Goal: Information Seeking & Learning: Learn about a topic

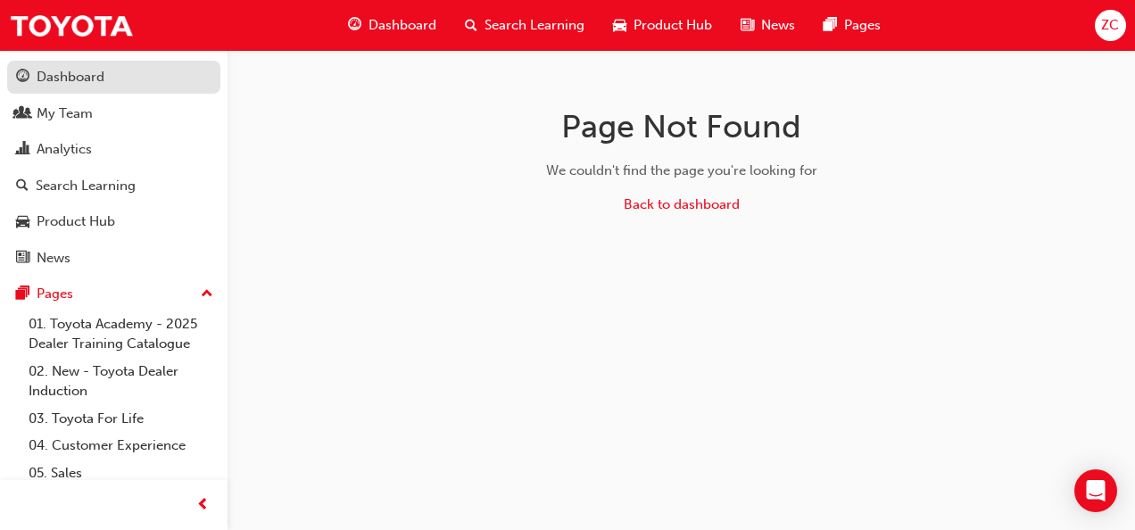
click at [95, 72] on div "Dashboard" at bounding box center [71, 77] width 68 height 21
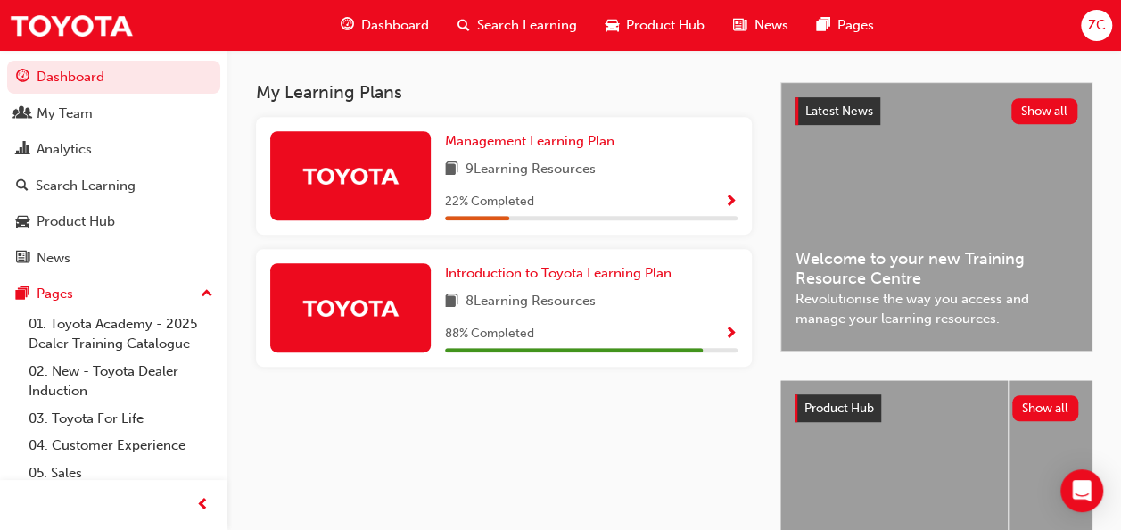
scroll to position [514, 0]
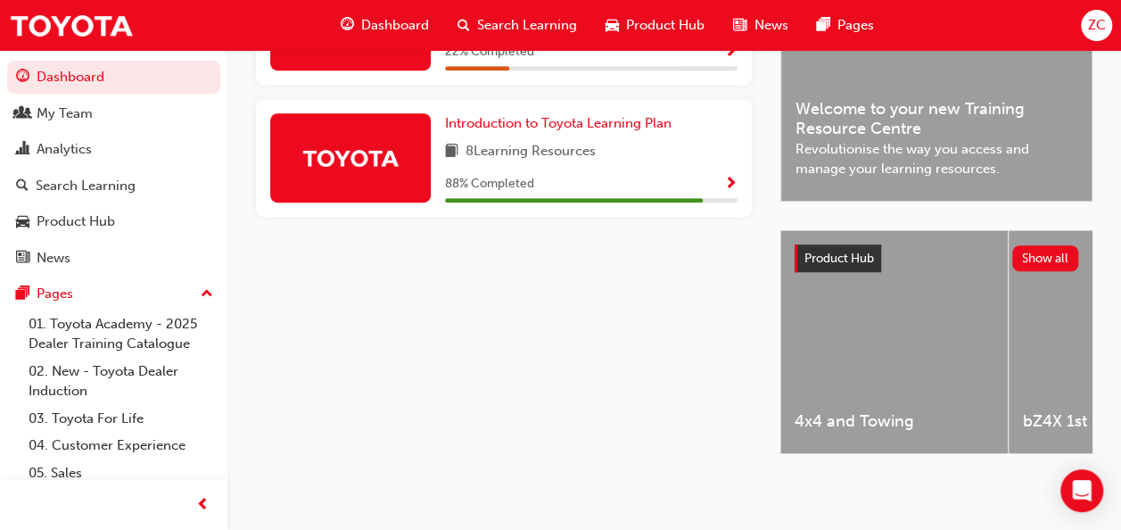
click at [385, 182] on div at bounding box center [350, 157] width 161 height 89
click at [521, 125] on link "Introduction to Toyota Learning Plan" at bounding box center [562, 123] width 234 height 21
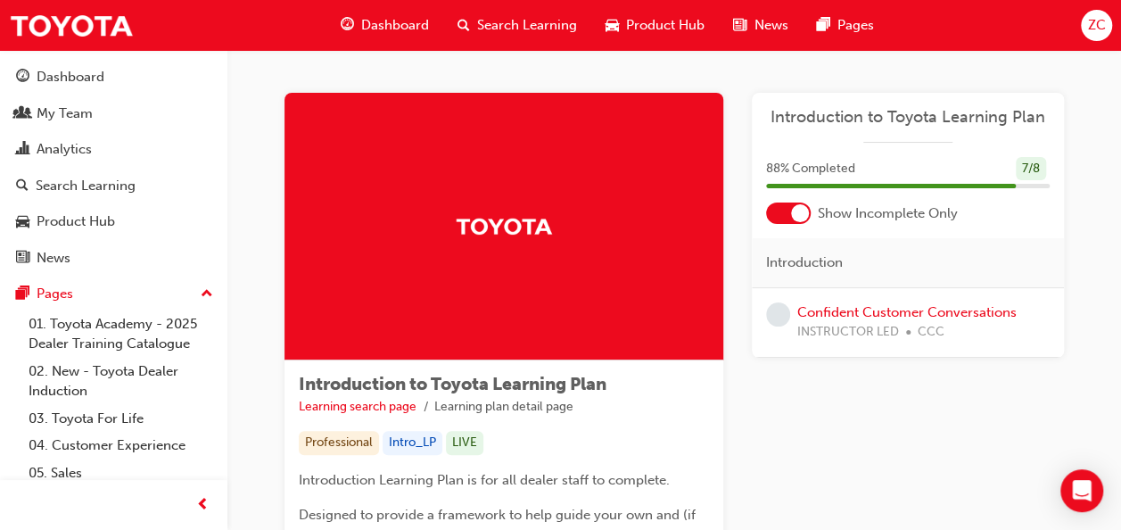
scroll to position [273, 0]
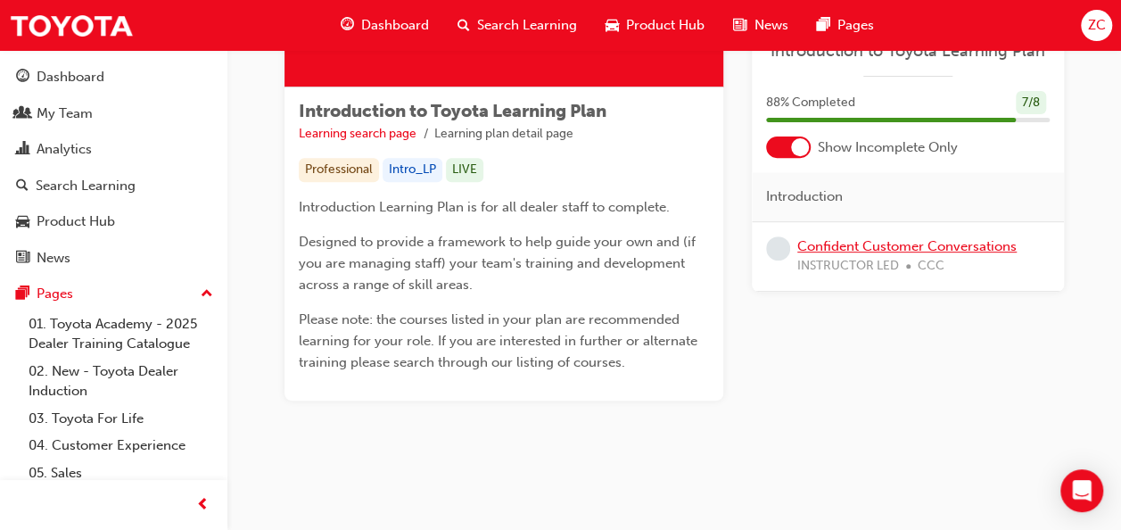
click at [839, 248] on link "Confident Customer Conversations" at bounding box center [907, 246] width 219 height 16
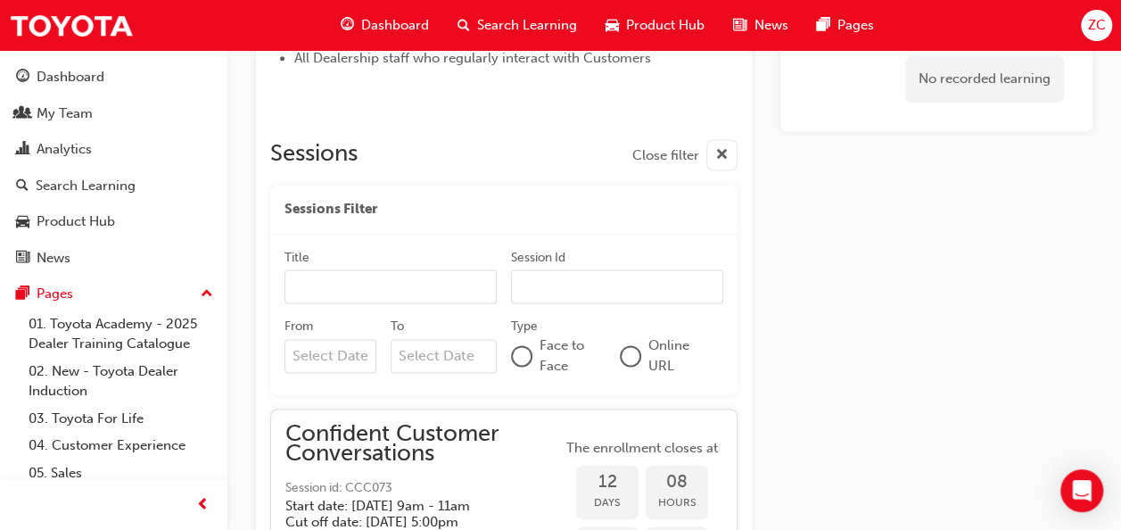
scroll to position [1163, 0]
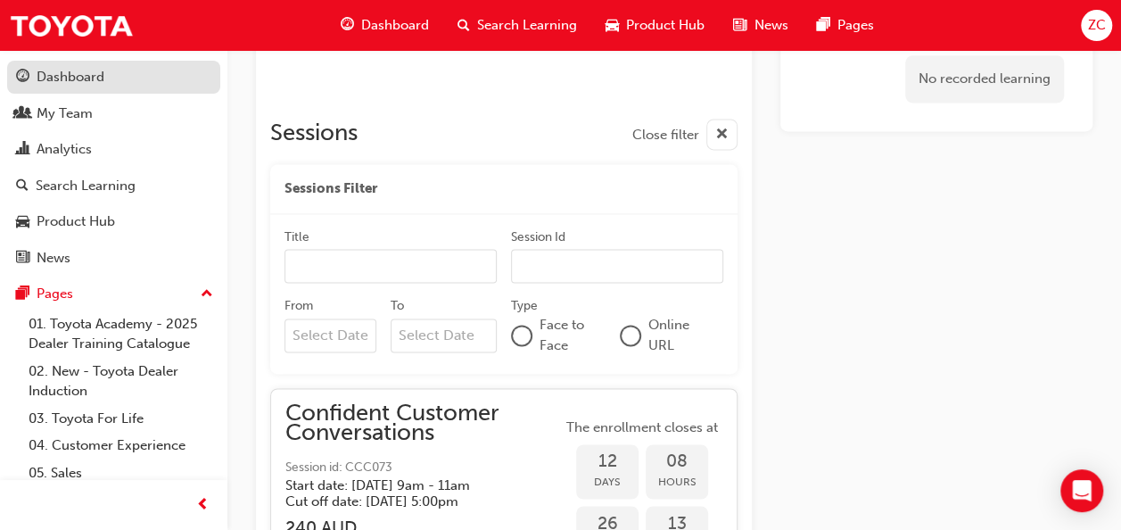
click at [103, 65] on link "Dashboard" at bounding box center [113, 77] width 213 height 33
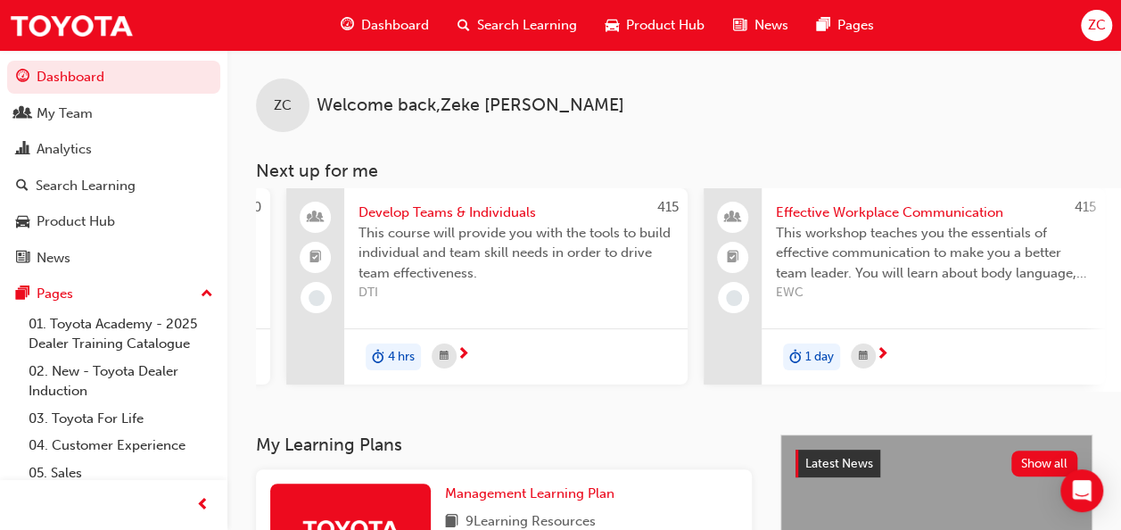
scroll to position [0, 814]
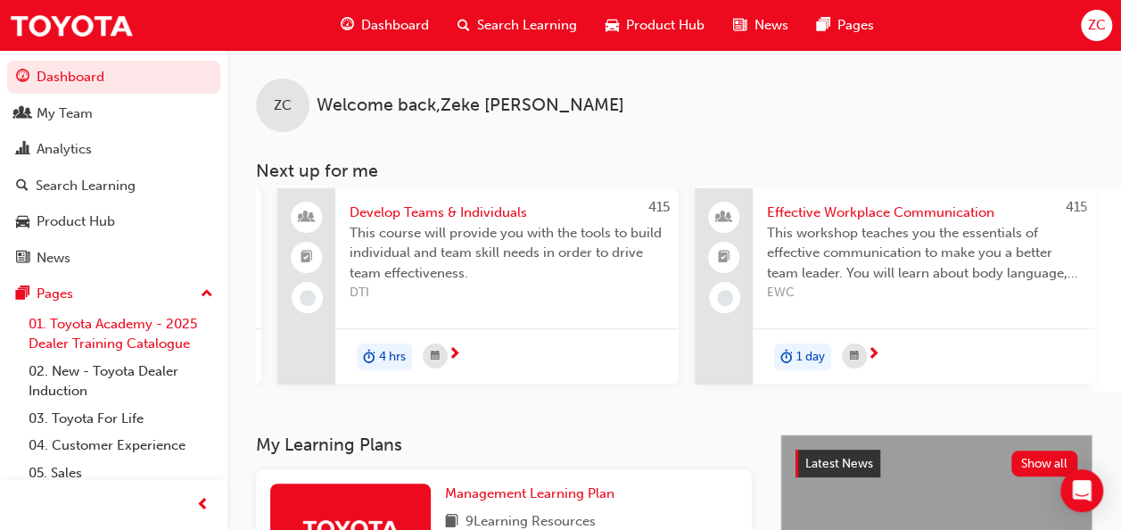
click at [120, 339] on link "01. Toyota Academy - 2025 Dealer Training Catalogue" at bounding box center [120, 333] width 199 height 47
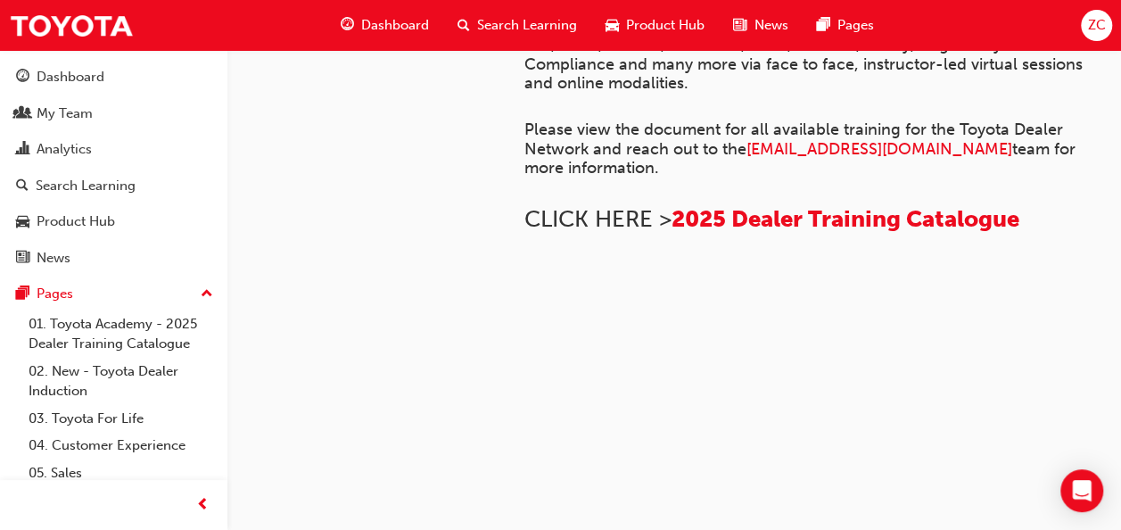
scroll to position [1495, 0]
click at [159, 369] on link "02. New - Toyota Dealer Induction" at bounding box center [120, 381] width 199 height 47
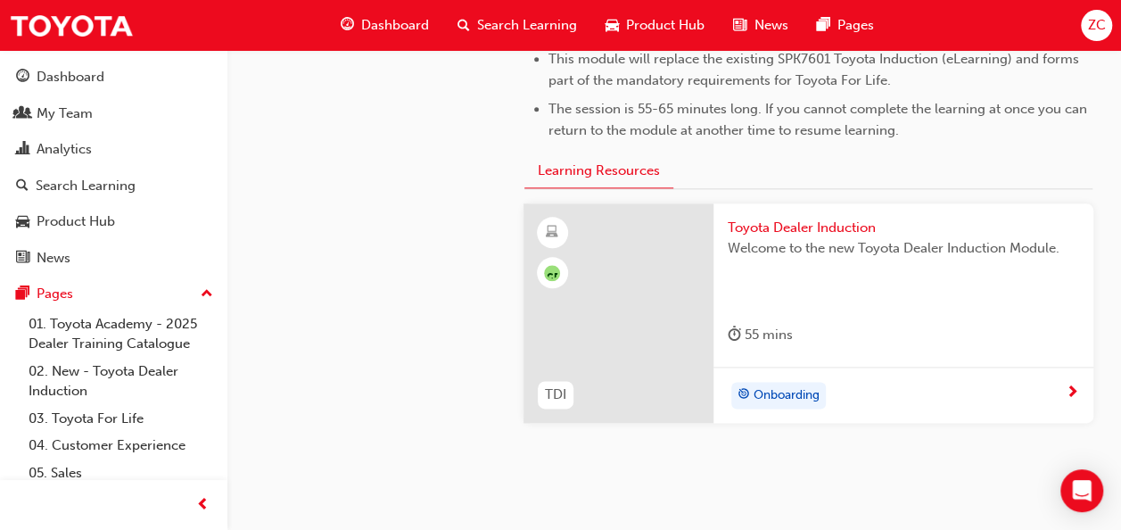
scroll to position [969, 0]
click at [831, 227] on span "Toyota Dealer Induction" at bounding box center [904, 227] width 352 height 21
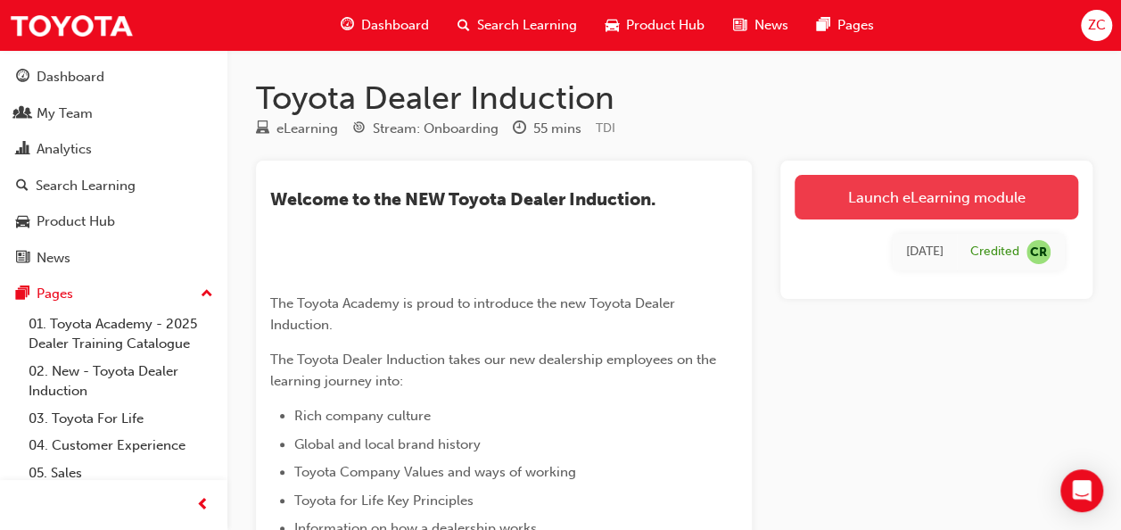
click at [897, 186] on link "Launch eLearning module" at bounding box center [937, 197] width 284 height 45
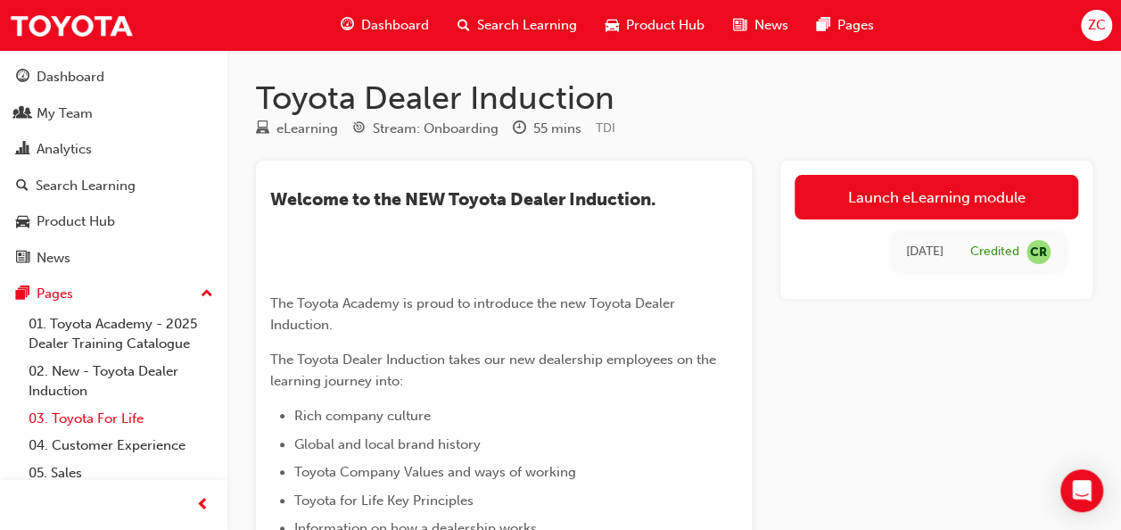
click at [96, 414] on link "03. Toyota For Life" at bounding box center [120, 419] width 199 height 28
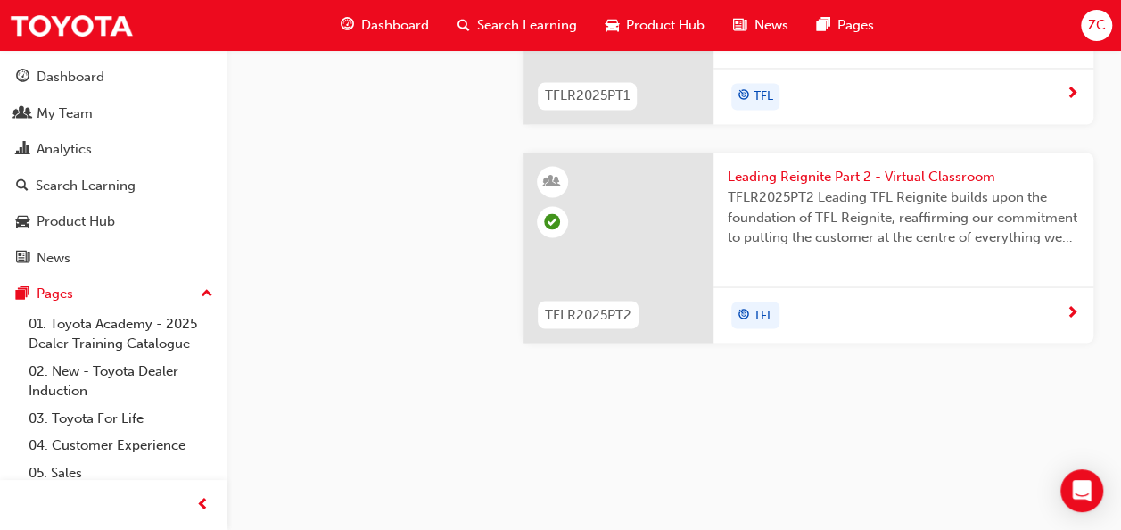
scroll to position [2278, 0]
click at [96, 440] on link "04. Customer Experience" at bounding box center [120, 446] width 199 height 28
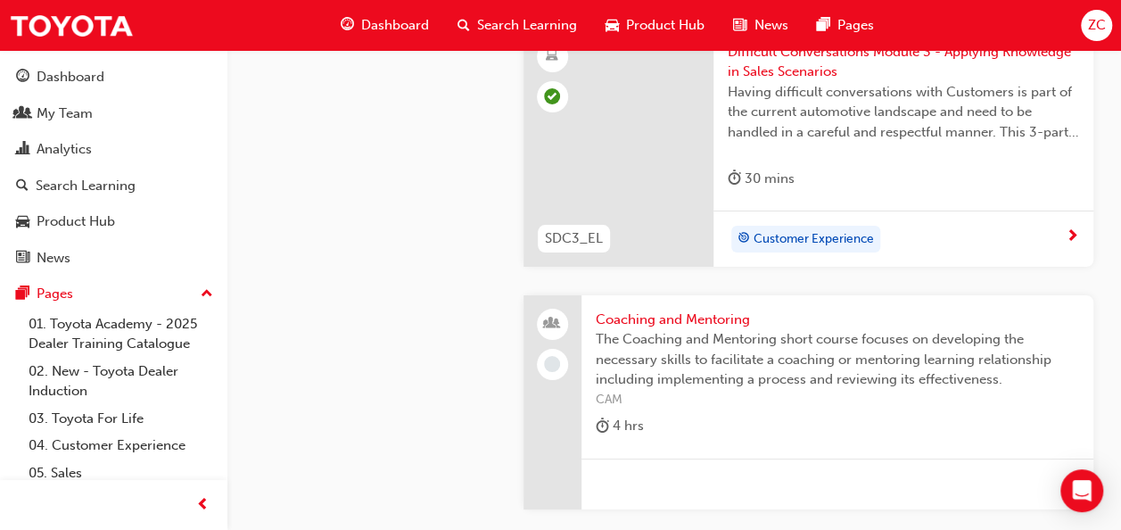
scroll to position [3260, 0]
click at [687, 309] on span "Coaching and Mentoring" at bounding box center [838, 319] width 484 height 21
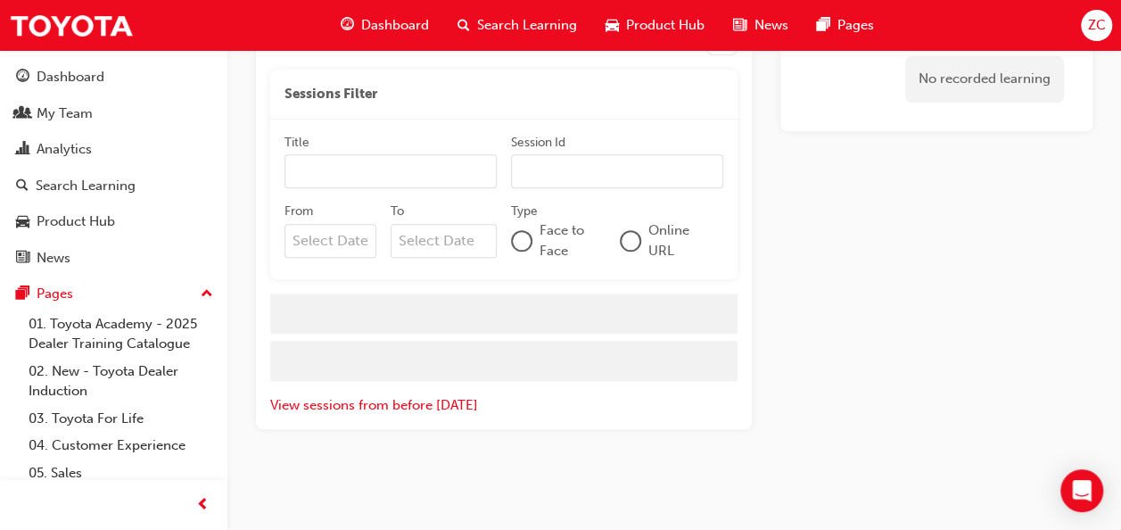
scroll to position [1224, 0]
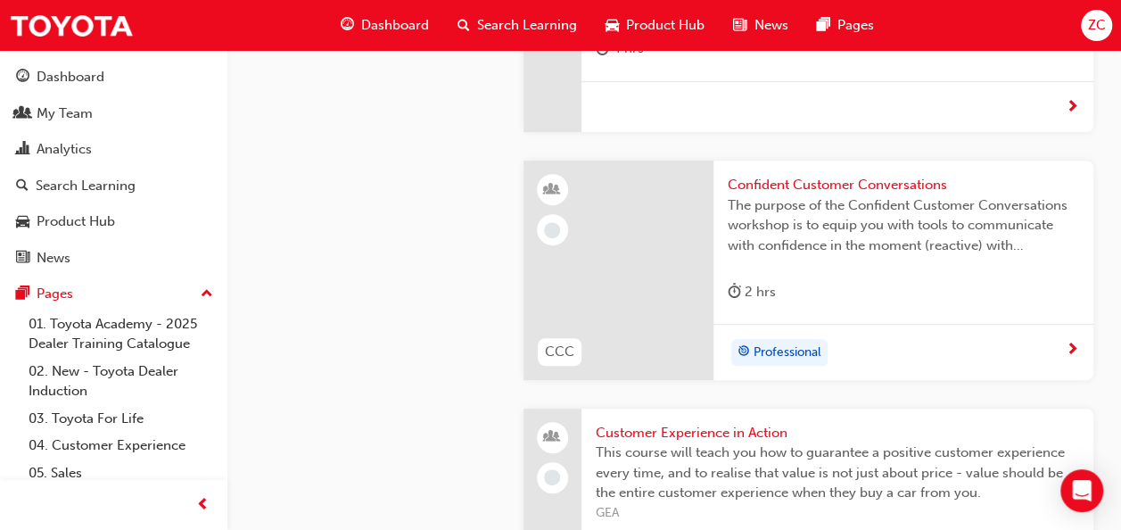
scroll to position [3635, 0]
click at [818, 177] on span "Confident Customer Conversations" at bounding box center [904, 187] width 352 height 21
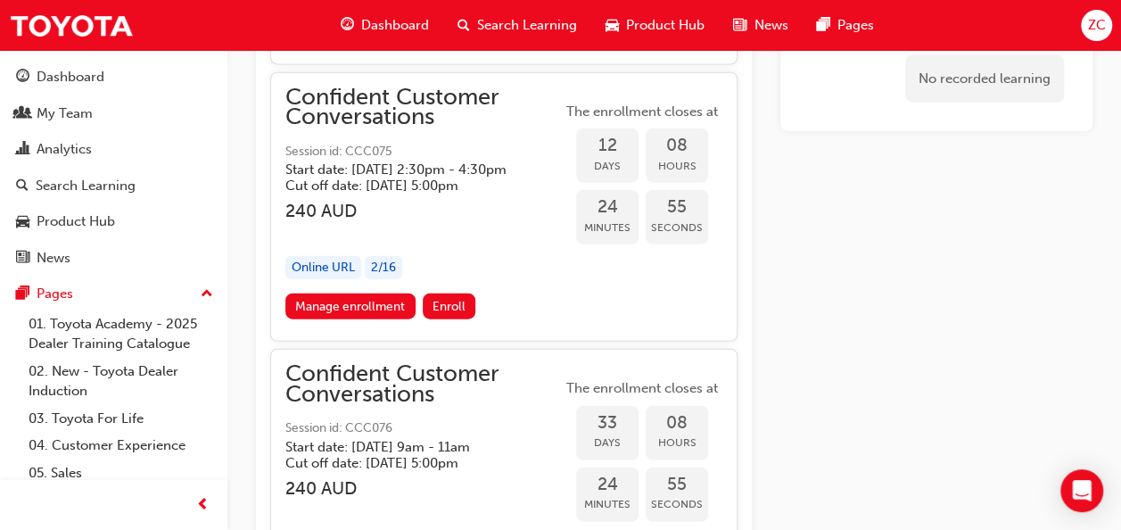
scroll to position [1551, 0]
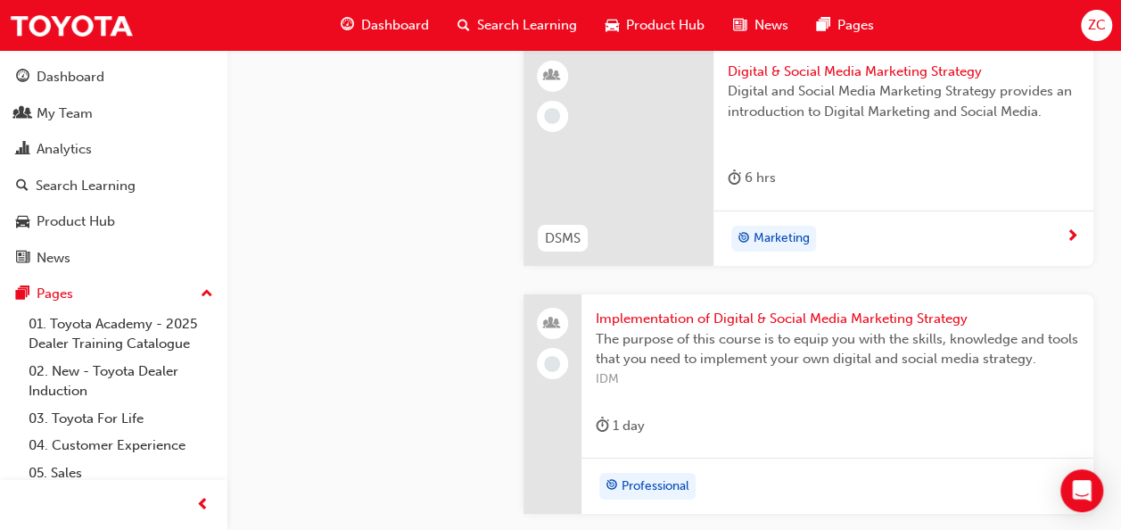
scroll to position [6427, 0]
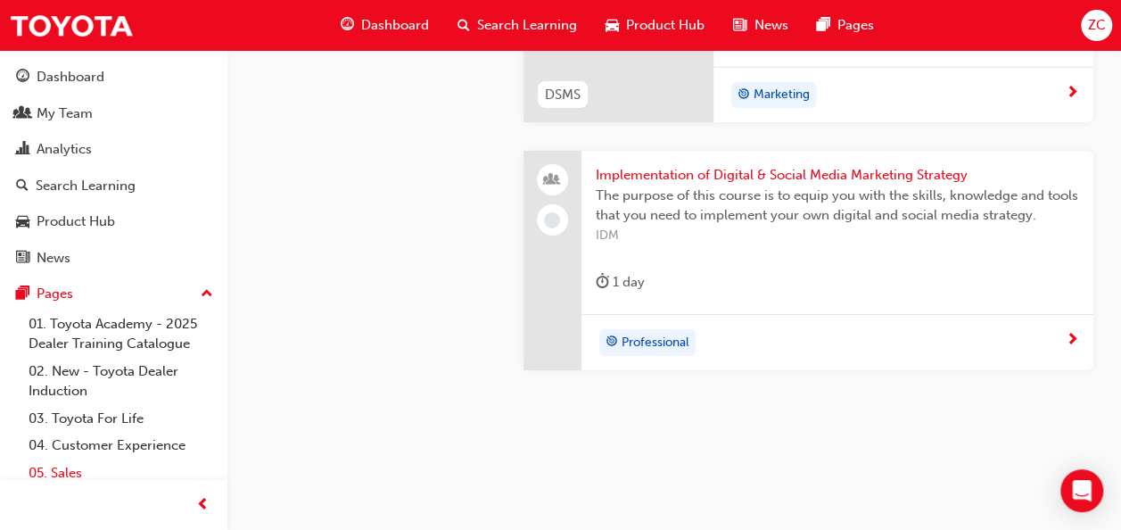
click at [75, 478] on link "05. Sales" at bounding box center [120, 473] width 199 height 28
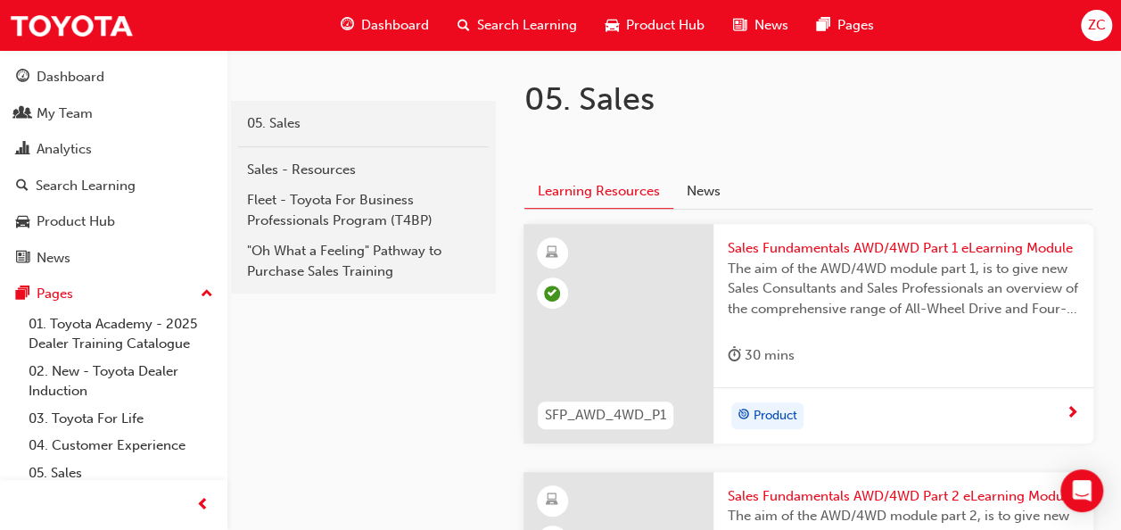
scroll to position [303, 0]
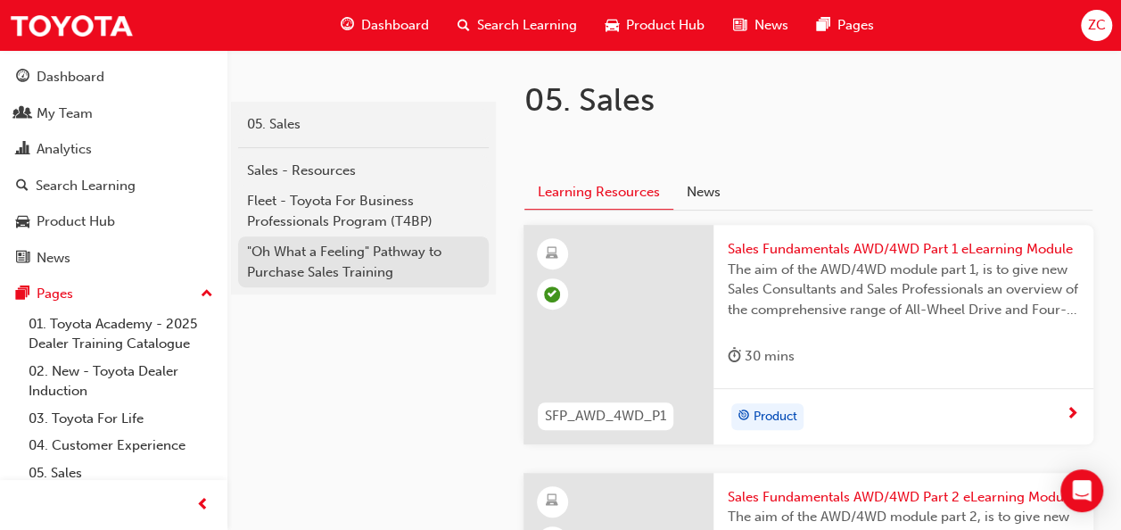
click at [425, 250] on div ""Oh What a Feeling" Pathway to Purchase Sales Training" at bounding box center [363, 262] width 233 height 40
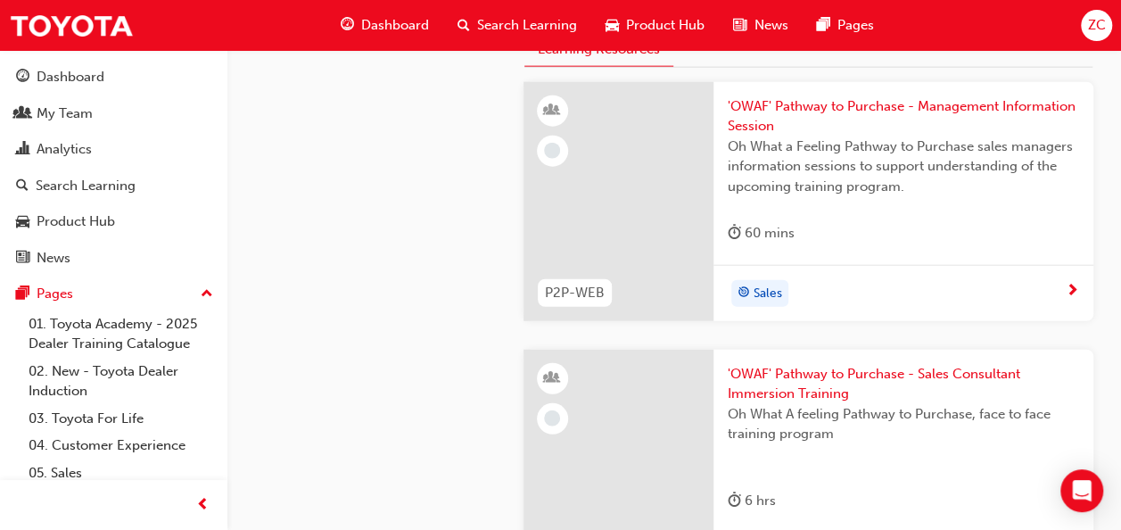
scroll to position [2116, 0]
click at [757, 125] on span "'OWAF' Pathway to Purchase - Management Information Session" at bounding box center [904, 117] width 352 height 40
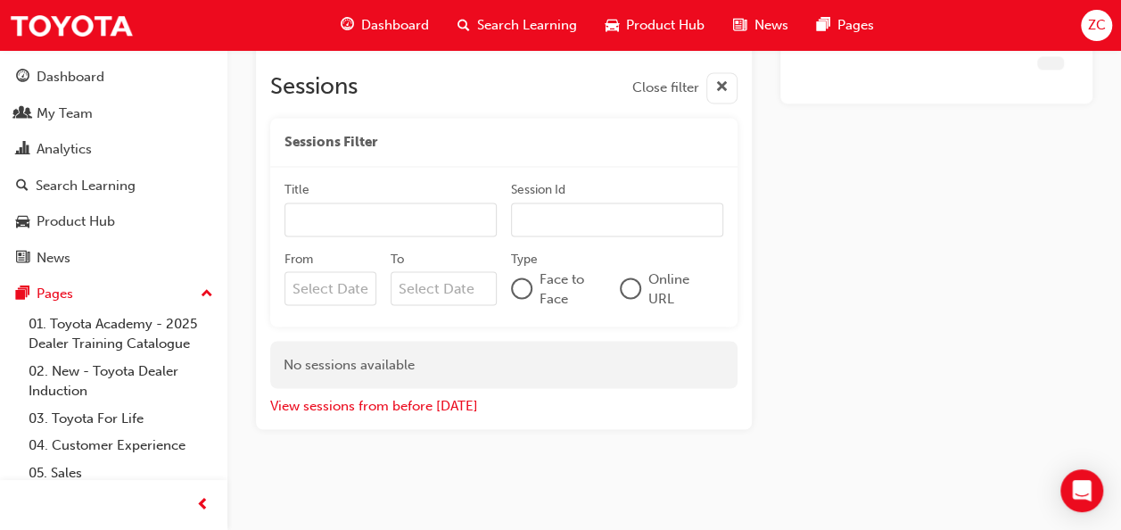
scroll to position [1375, 0]
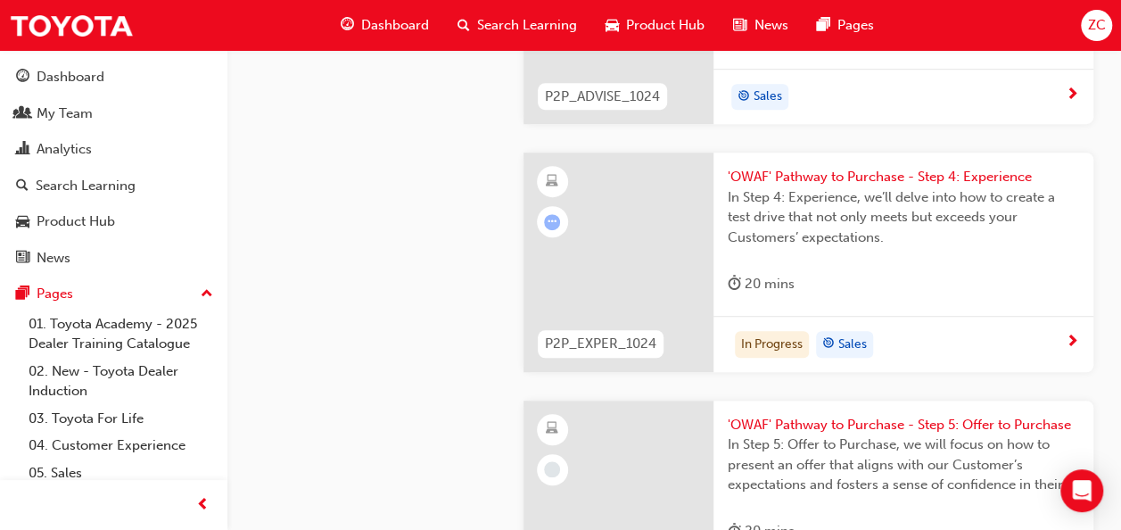
scroll to position [3858, 0]
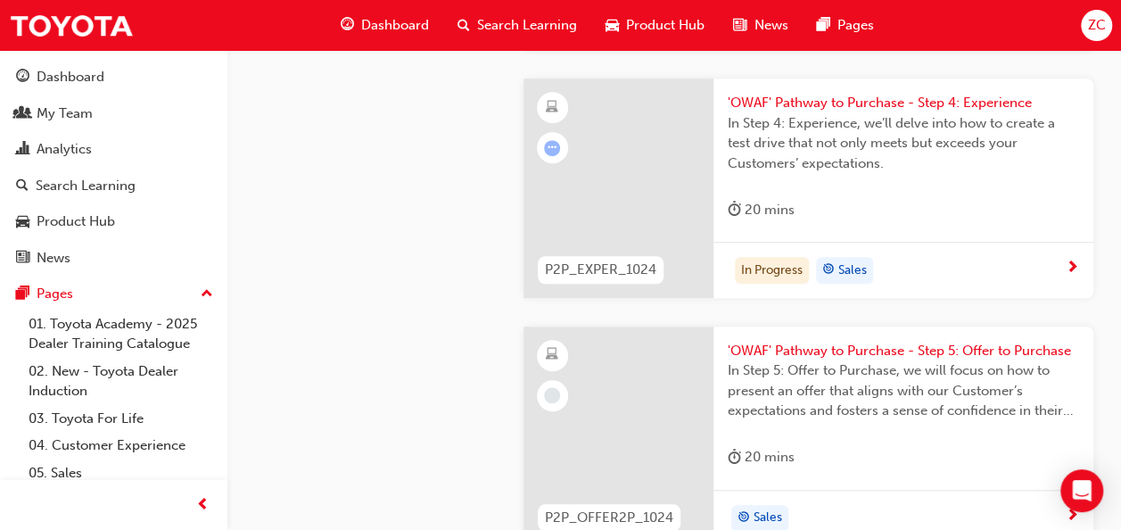
click at [826, 327] on div "'OWAF' Pathway to Purchase - Step 5: Offer to Purchase In Step 5: Offer to Purc…" at bounding box center [904, 408] width 380 height 163
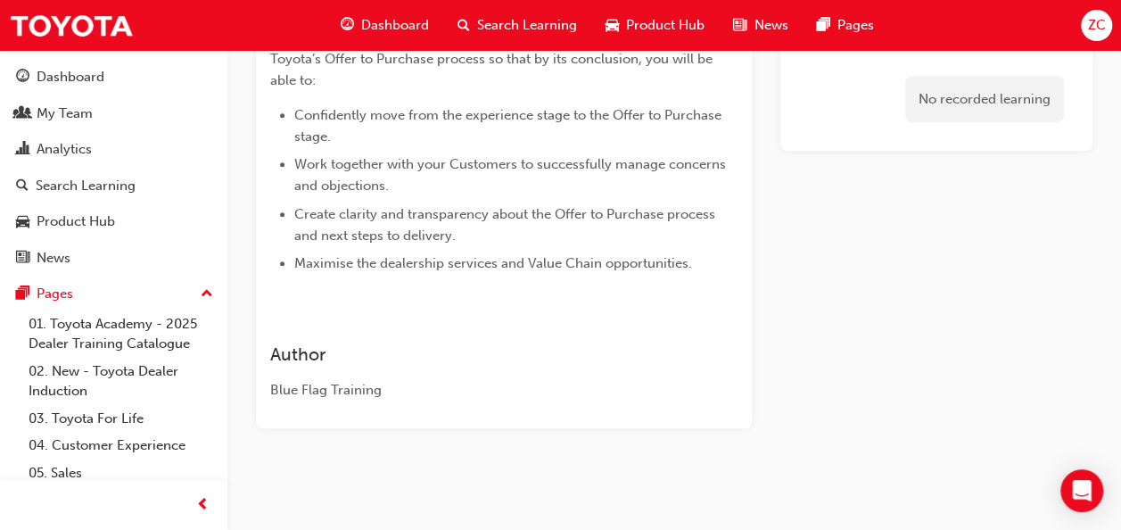
scroll to position [649, 0]
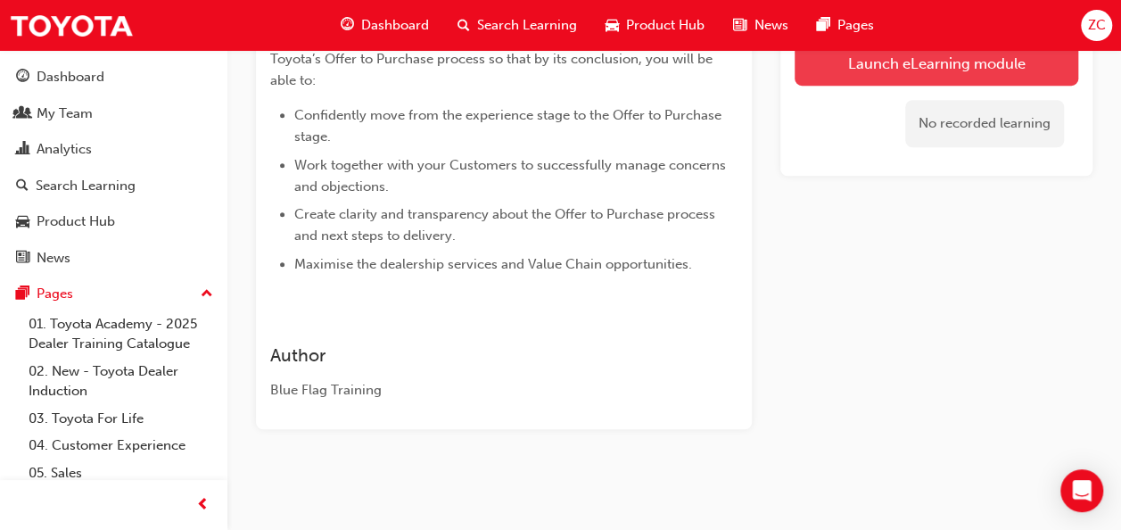
click at [826, 80] on button "Launch eLearning module" at bounding box center [937, 63] width 284 height 45
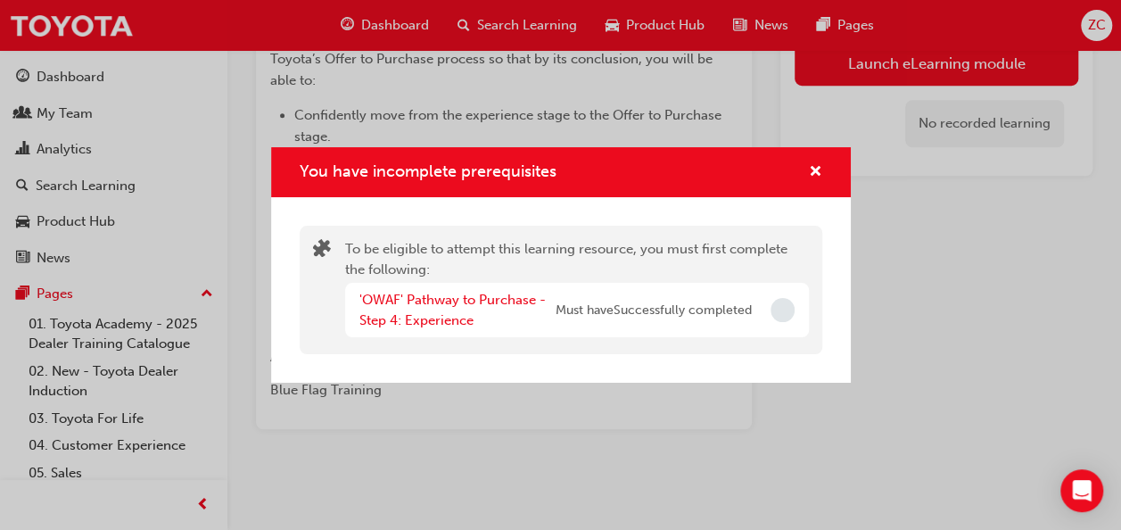
click at [782, 319] on span "Incomplete" at bounding box center [783, 310] width 24 height 24
click at [815, 179] on span "cross-icon" at bounding box center [815, 173] width 13 height 16
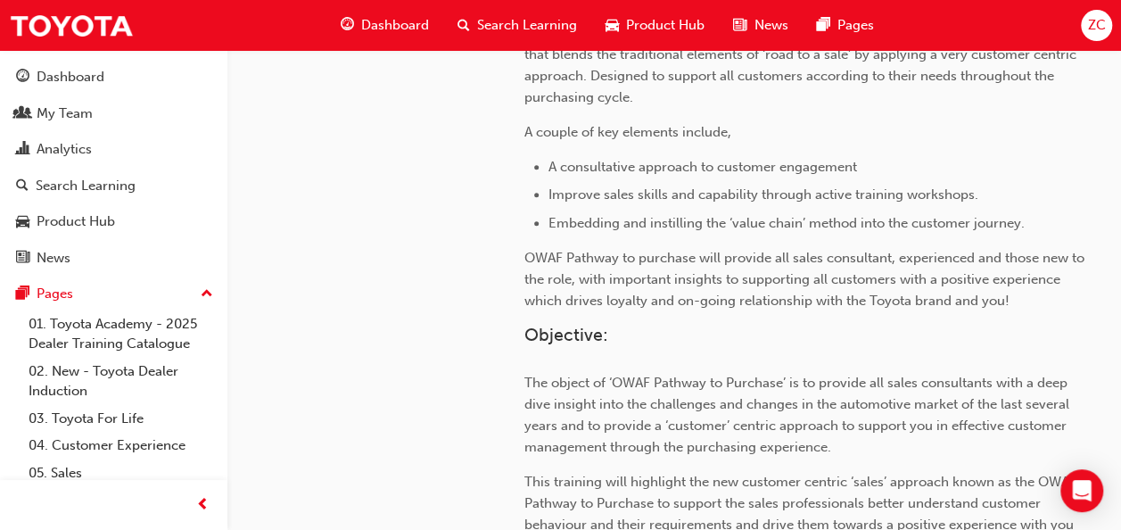
scroll to position [3933, 0]
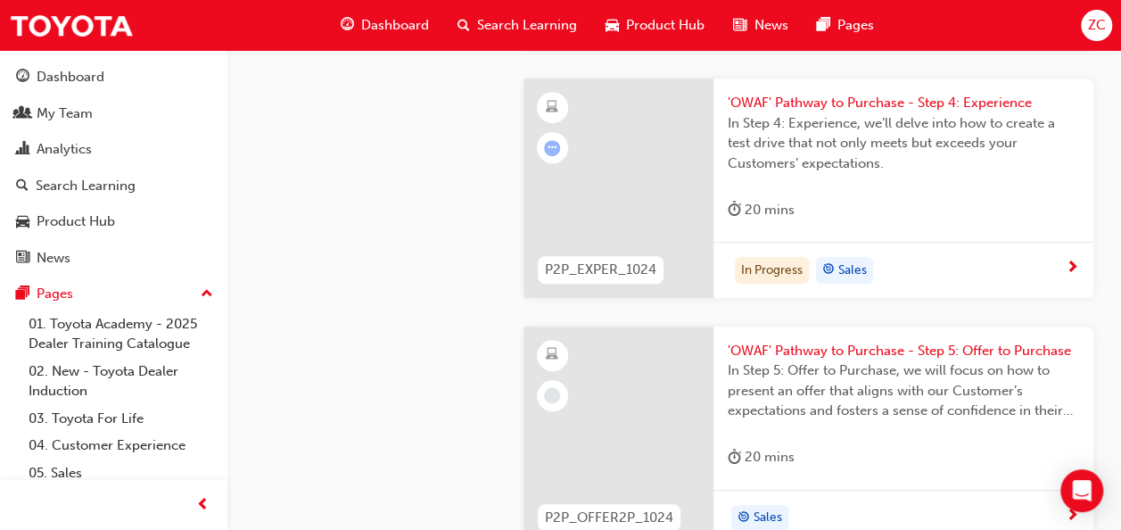
click at [767, 98] on span "'OWAF' Pathway to Purchase - Step 4: Experience" at bounding box center [904, 103] width 352 height 21
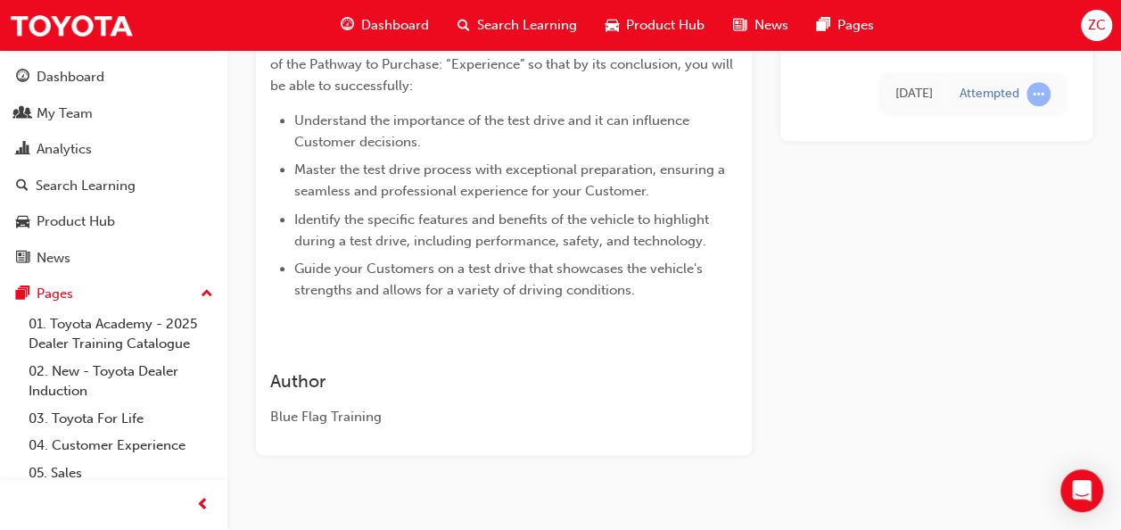
scroll to position [496, 0]
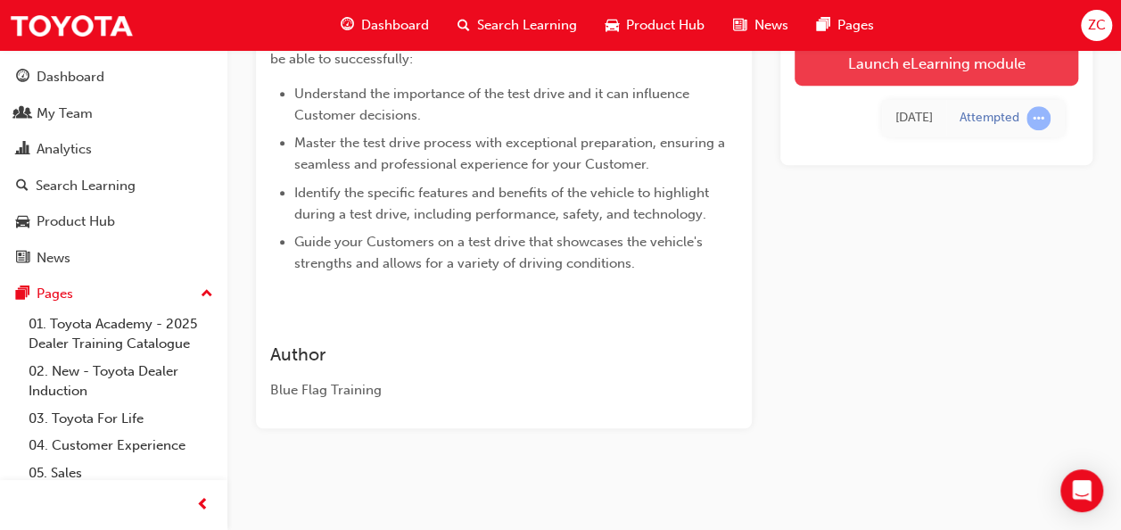
click at [853, 68] on link "Launch eLearning module" at bounding box center [937, 63] width 284 height 45
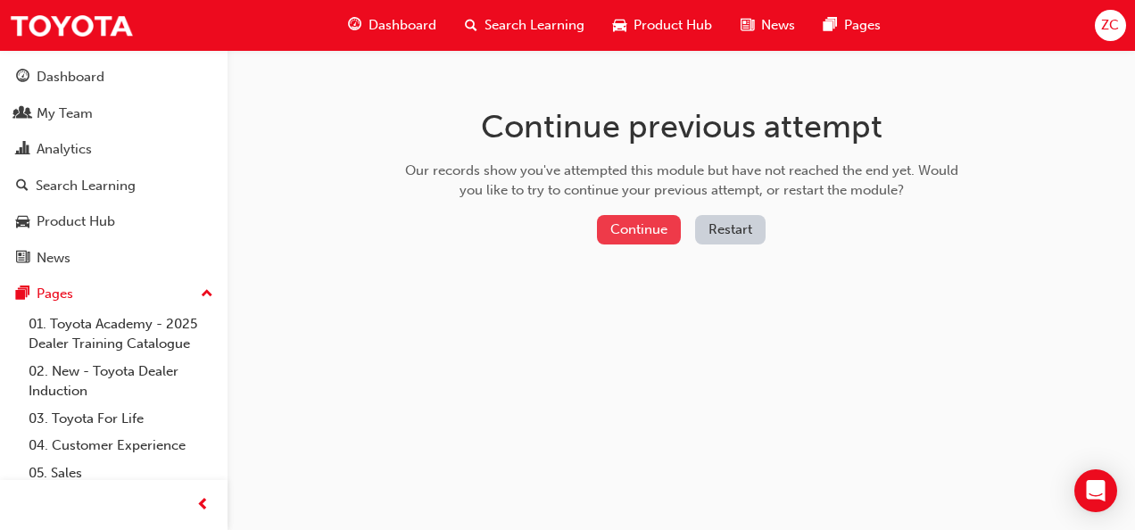
click at [646, 241] on button "Continue" at bounding box center [639, 229] width 84 height 29
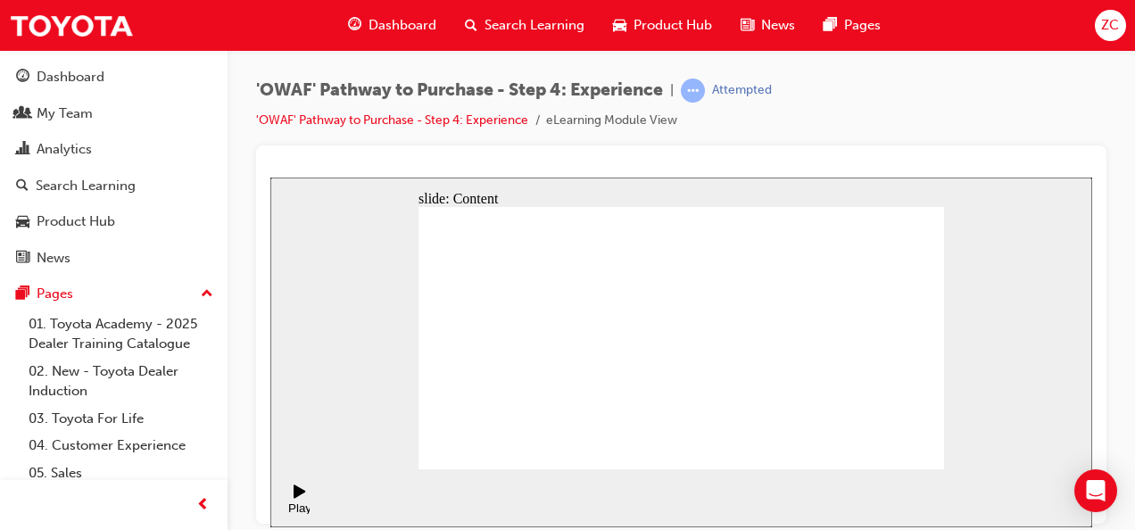
drag, startPoint x: 771, startPoint y: 227, endPoint x: 863, endPoint y: 236, distance: 92.2
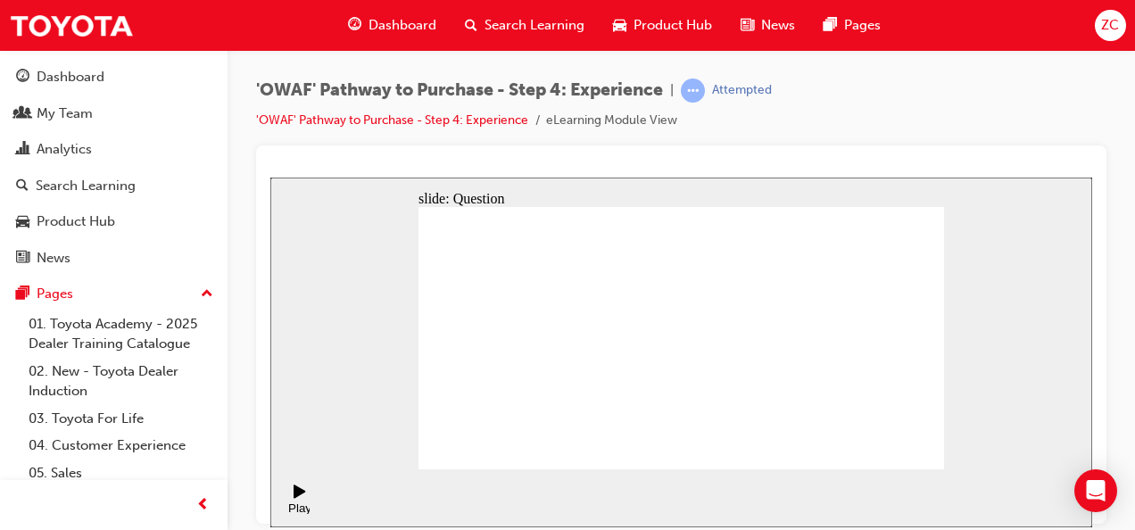
checkbox input "true"
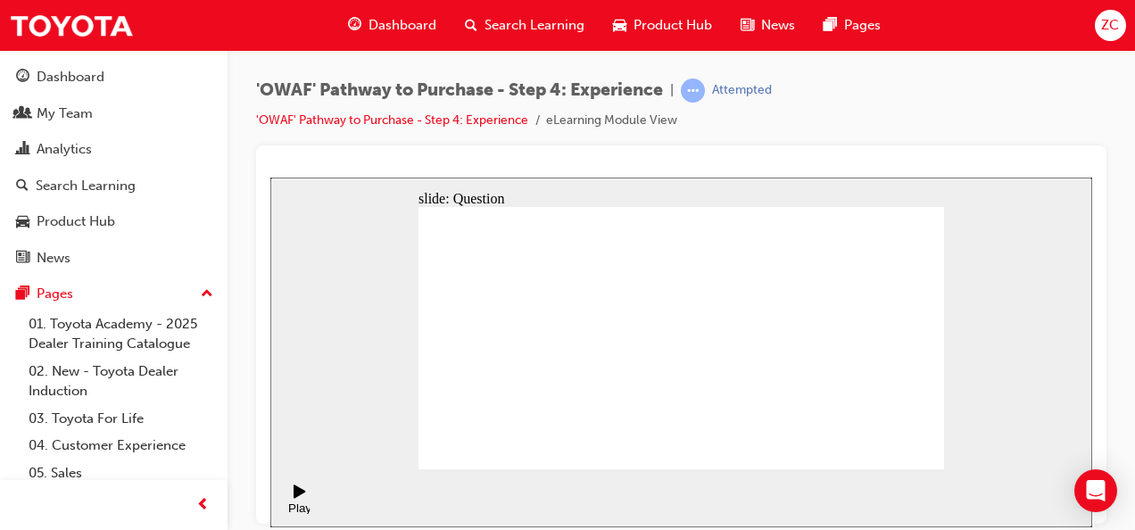
checkbox input "true"
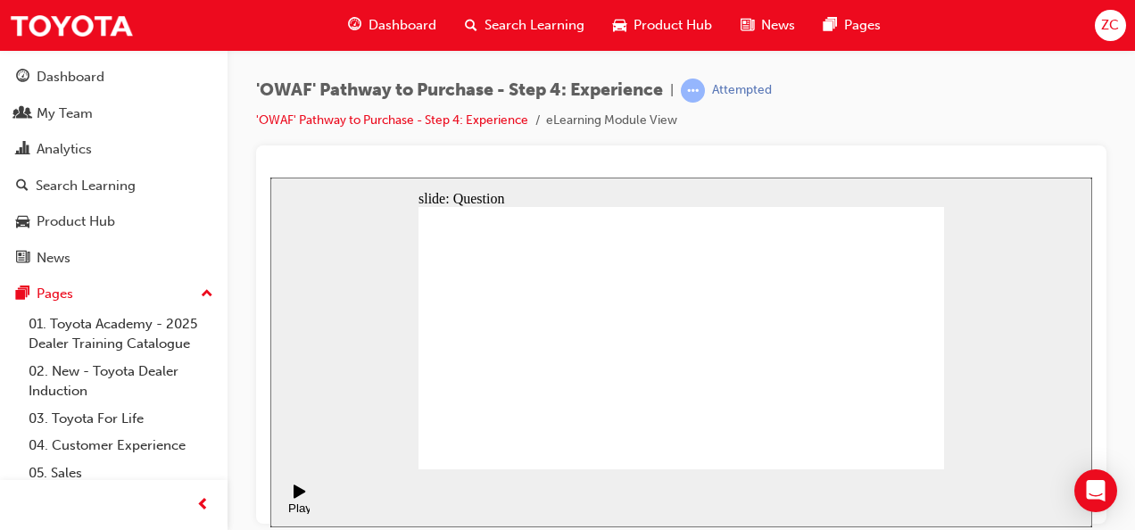
drag, startPoint x: 544, startPoint y: 400, endPoint x: 678, endPoint y: 373, distance: 136.5
drag, startPoint x: 873, startPoint y: 345, endPoint x: 589, endPoint y: 374, distance: 285.1
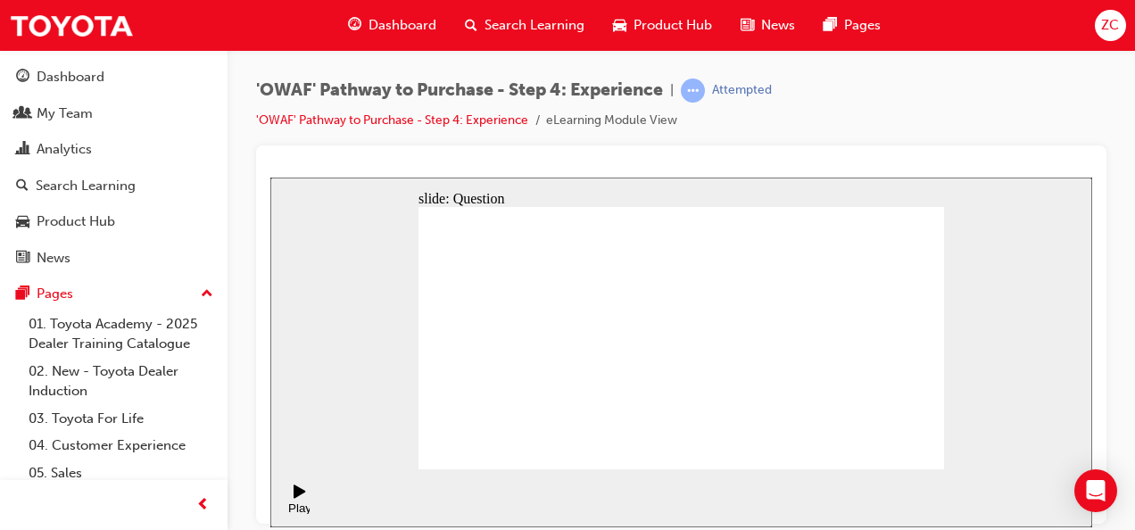
drag, startPoint x: 873, startPoint y: 331, endPoint x: 544, endPoint y: 374, distance: 332.0
drag, startPoint x: 857, startPoint y: 363, endPoint x: 729, endPoint y: 390, distance: 131.2
drag, startPoint x: 871, startPoint y: 360, endPoint x: 564, endPoint y: 385, distance: 307.9
drag, startPoint x: 880, startPoint y: 361, endPoint x: 615, endPoint y: 388, distance: 266.3
drag, startPoint x: 874, startPoint y: 335, endPoint x: 749, endPoint y: 360, distance: 127.4
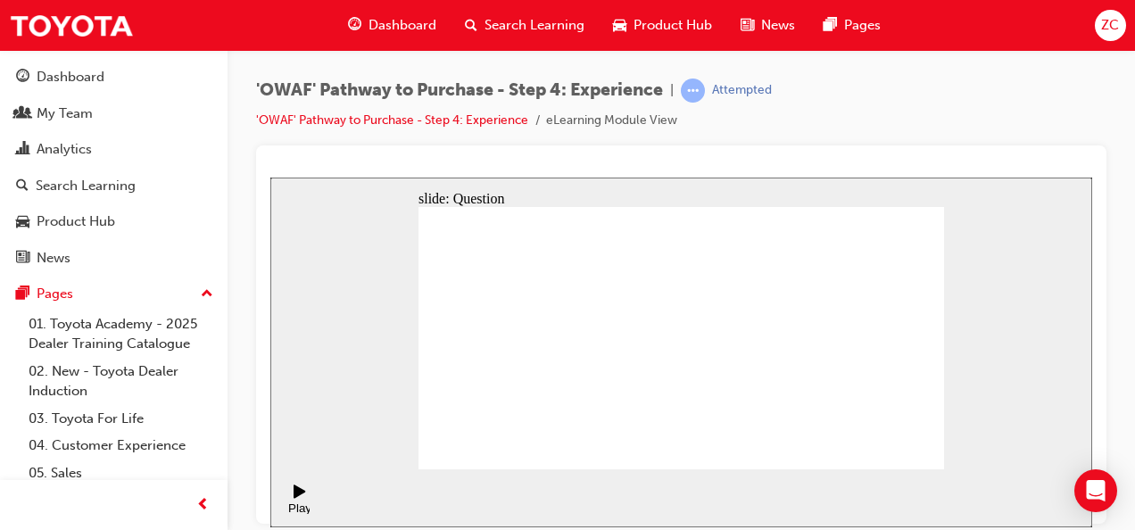
drag, startPoint x: 879, startPoint y: 363, endPoint x: 583, endPoint y: 395, distance: 297.0
drag, startPoint x: 890, startPoint y: 347, endPoint x: 591, endPoint y: 381, distance: 301.7
drag, startPoint x: 873, startPoint y: 375, endPoint x: 587, endPoint y: 426, distance: 290.1
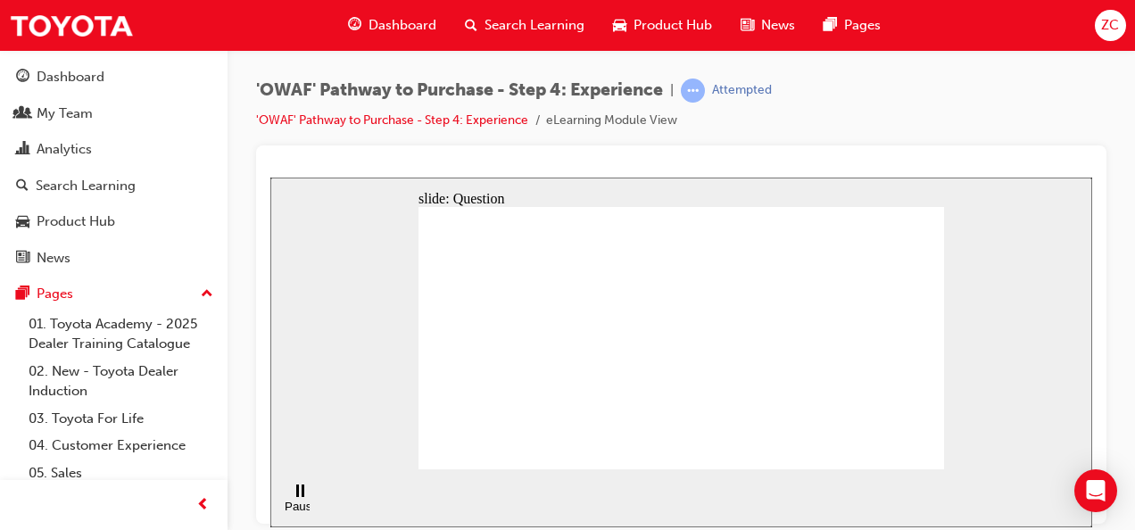
drag, startPoint x: 828, startPoint y: 360, endPoint x: 510, endPoint y: 408, distance: 321.2
drag, startPoint x: 860, startPoint y: 318, endPoint x: 687, endPoint y: 367, distance: 179.7
drag, startPoint x: 886, startPoint y: 320, endPoint x: 599, endPoint y: 385, distance: 294.4
drag, startPoint x: 874, startPoint y: 363, endPoint x: 591, endPoint y: 395, distance: 285.5
drag, startPoint x: 864, startPoint y: 336, endPoint x: 680, endPoint y: 372, distance: 187.2
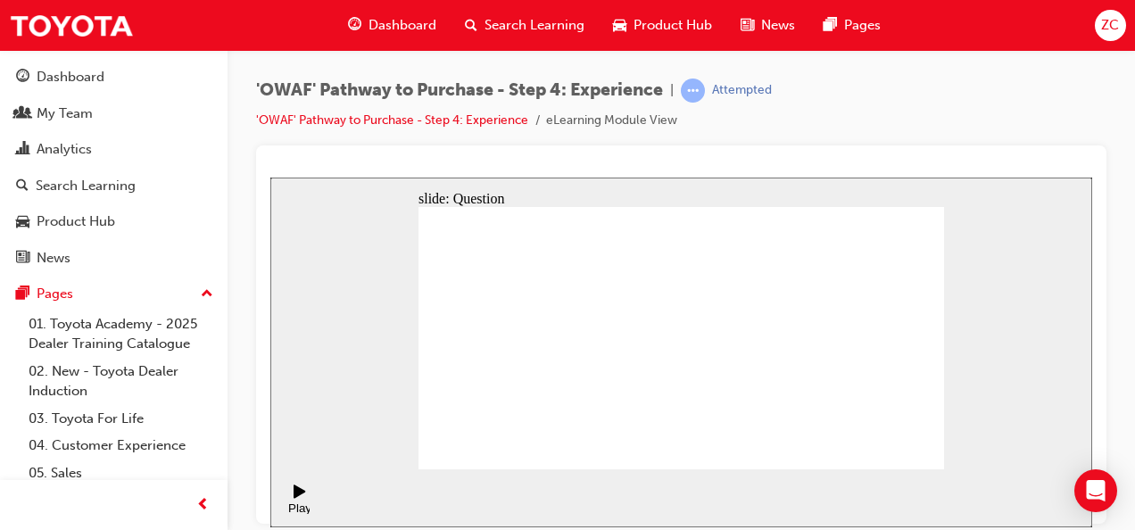
drag, startPoint x: 888, startPoint y: 338, endPoint x: 598, endPoint y: 397, distance: 295.9
drag, startPoint x: 860, startPoint y: 358, endPoint x: 705, endPoint y: 376, distance: 156.3
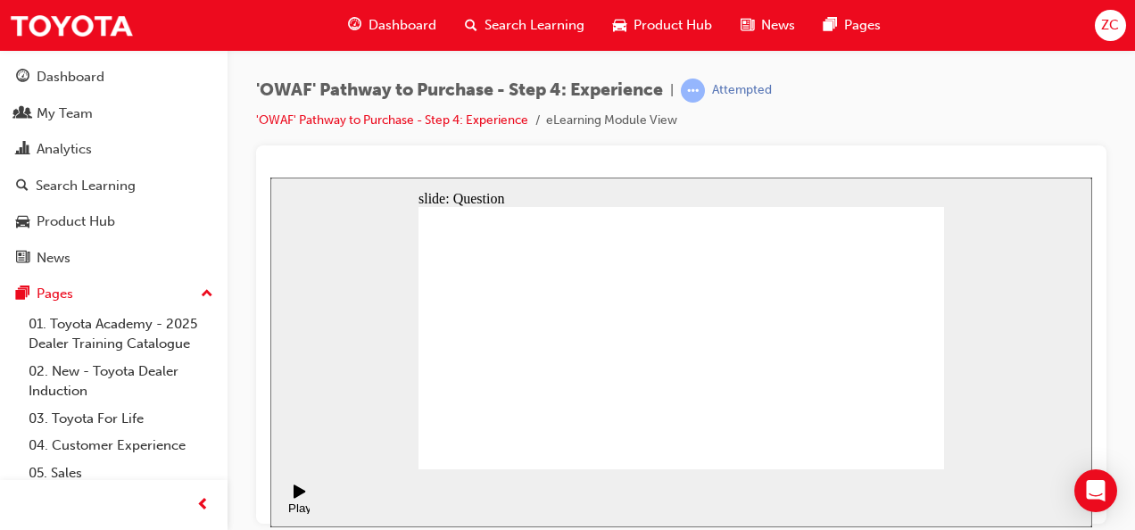
drag, startPoint x: 730, startPoint y: 399, endPoint x: 674, endPoint y: 329, distance: 88.9
drag, startPoint x: 921, startPoint y: 399, endPoint x: 844, endPoint y: 335, distance: 100.1
drag, startPoint x: 661, startPoint y: 400, endPoint x: 777, endPoint y: 335, distance: 133.0
drag, startPoint x: 849, startPoint y: 403, endPoint x: 749, endPoint y: 336, distance: 121.0
drag, startPoint x: 789, startPoint y: 369, endPoint x: 897, endPoint y: 281, distance: 140.2
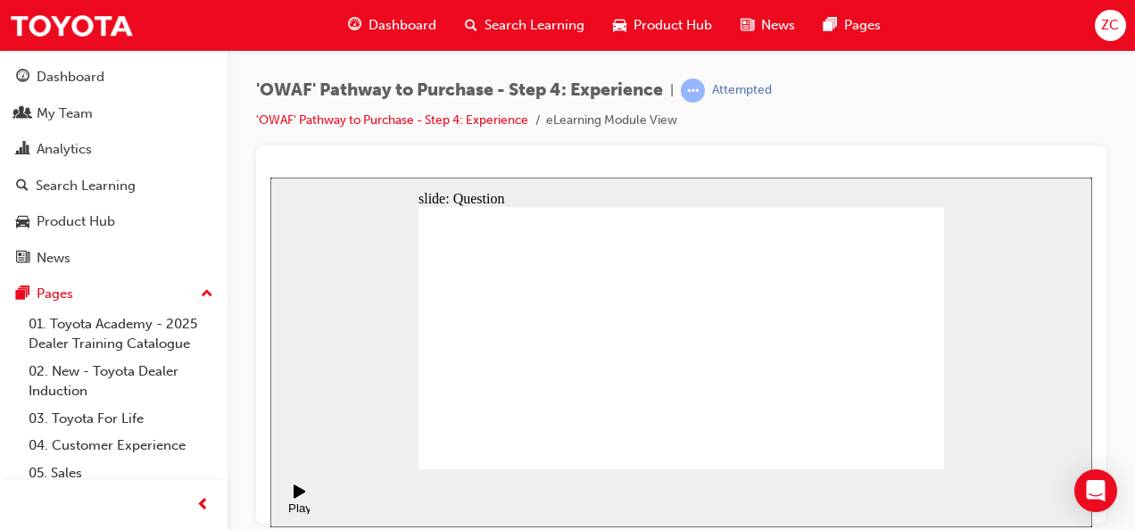
drag, startPoint x: 668, startPoint y: 387, endPoint x: 831, endPoint y: 307, distance: 181.9
drag, startPoint x: 771, startPoint y: 413, endPoint x: 798, endPoint y: 340, distance: 77.9
drag, startPoint x: 593, startPoint y: 424, endPoint x: 649, endPoint y: 309, distance: 128.1
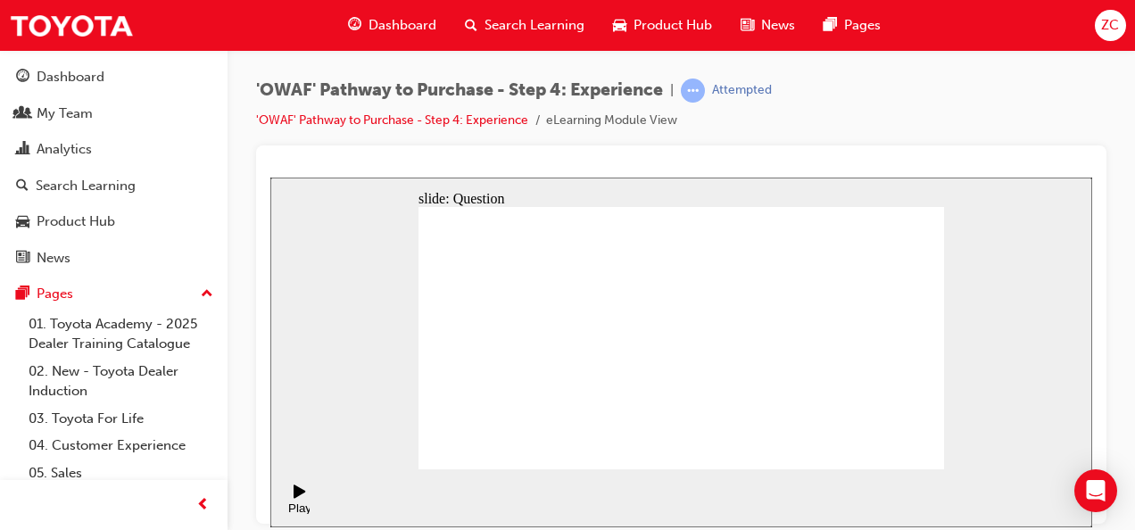
radio input "true"
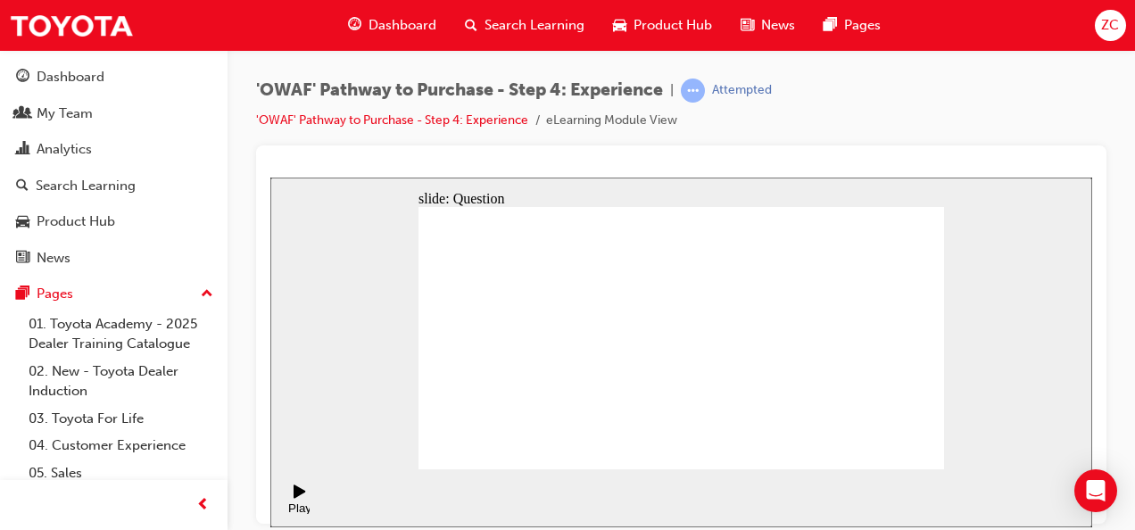
click at [80, 475] on link "05. Sales" at bounding box center [120, 473] width 199 height 28
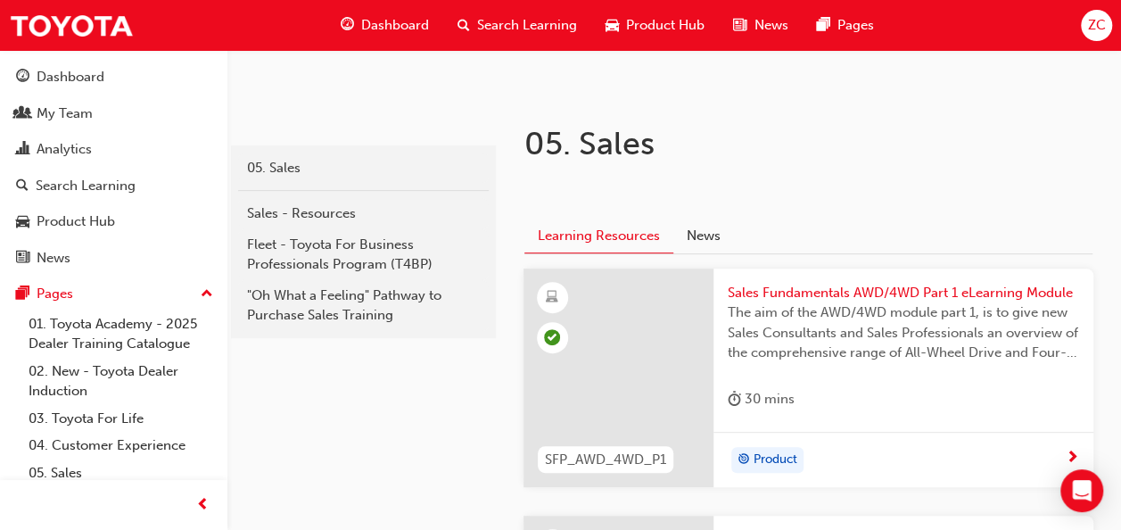
scroll to position [259, 0]
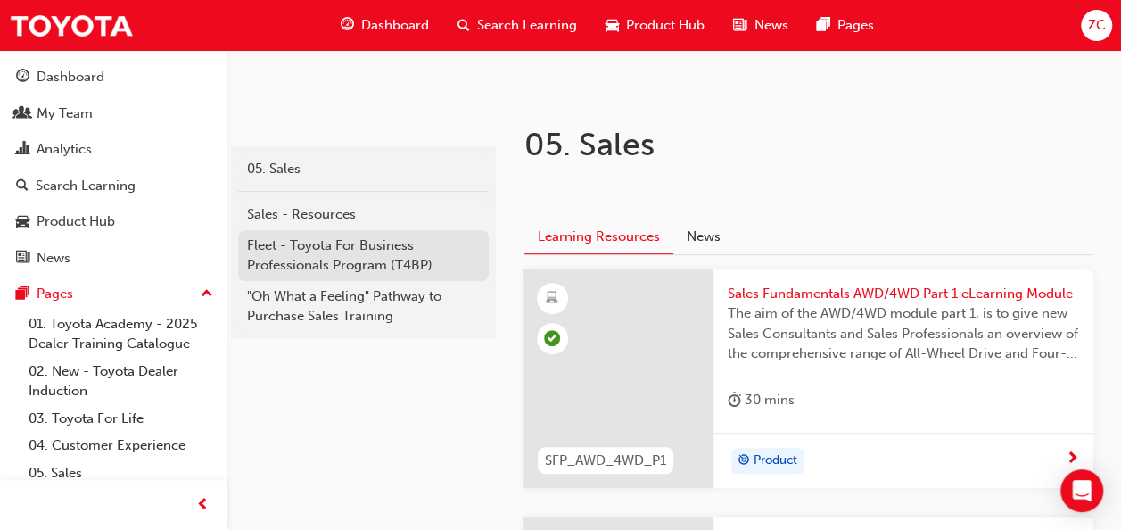
click at [370, 264] on div "Fleet - Toyota For Business Professionals Program (T4BP)" at bounding box center [363, 256] width 233 height 40
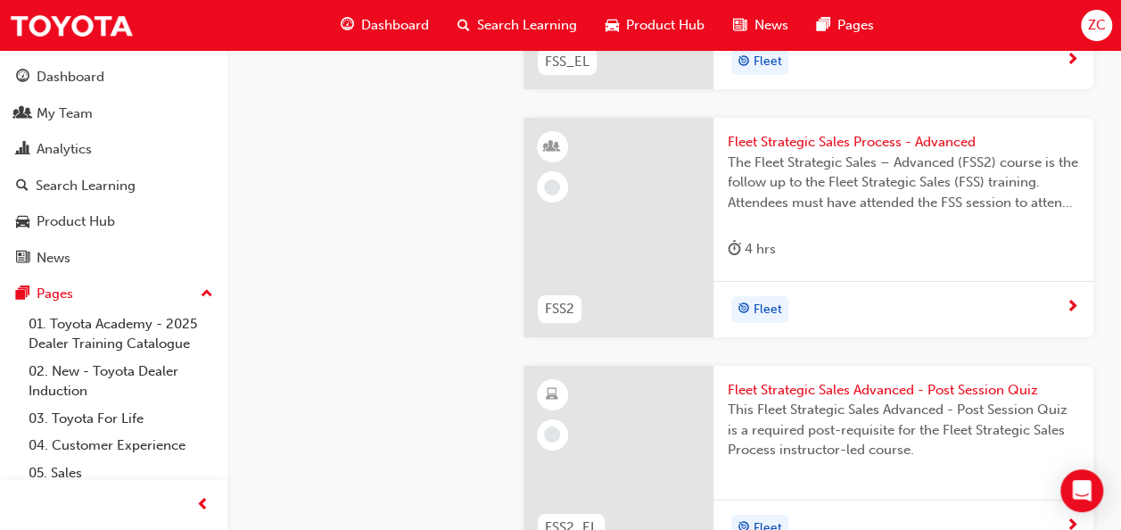
scroll to position [3162, 0]
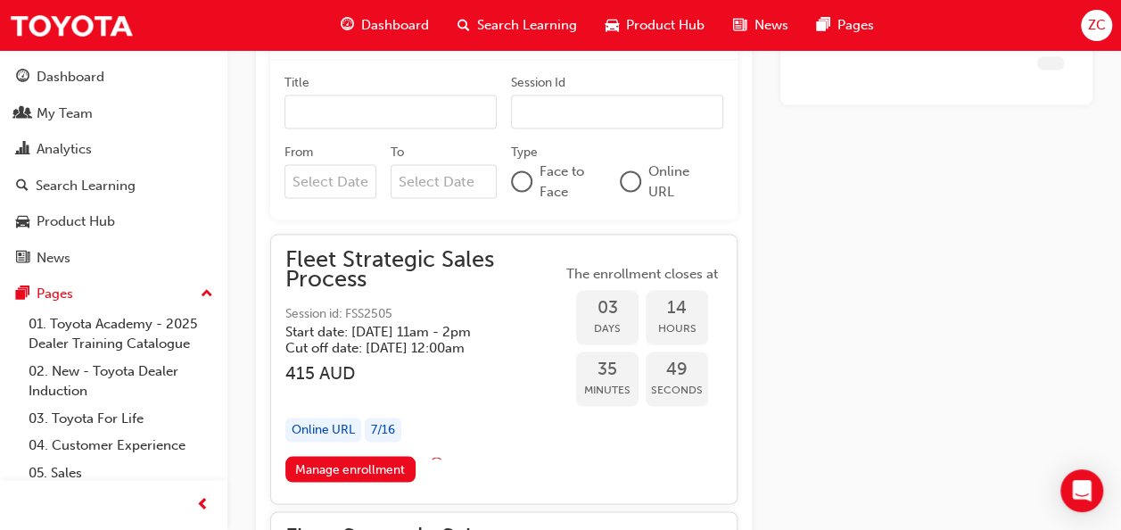
scroll to position [2053, 0]
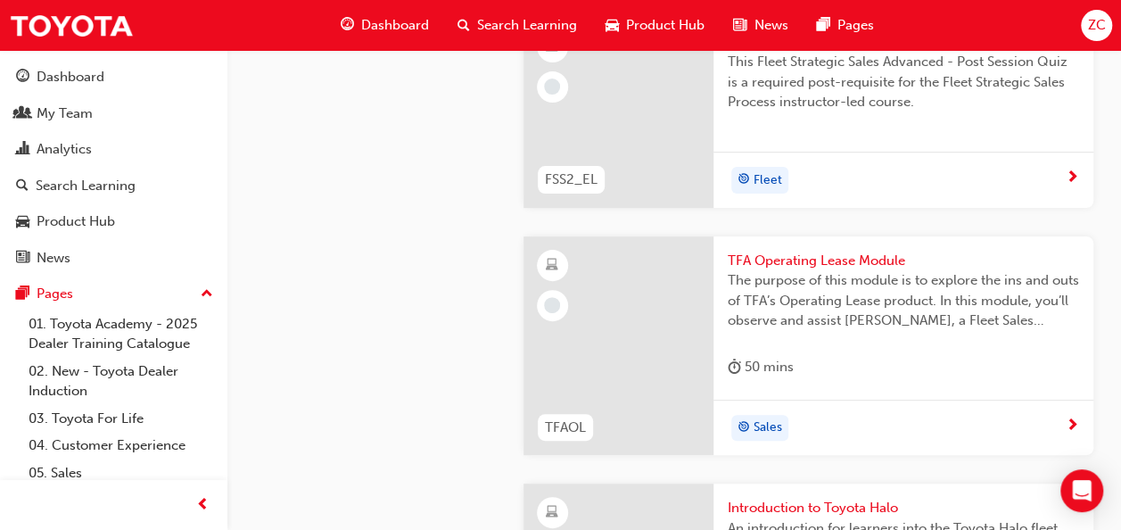
scroll to position [3513, 0]
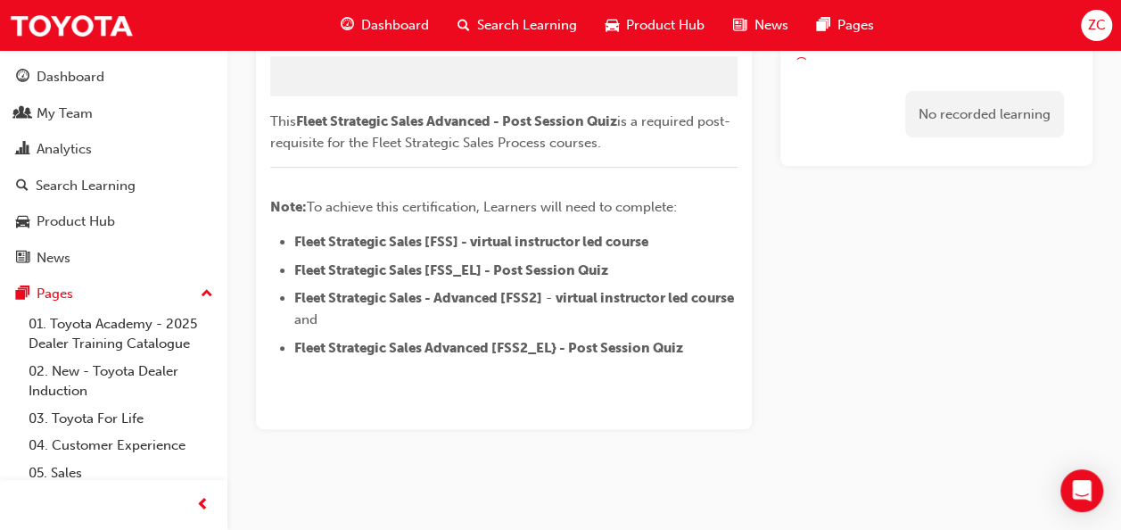
scroll to position [207, 0]
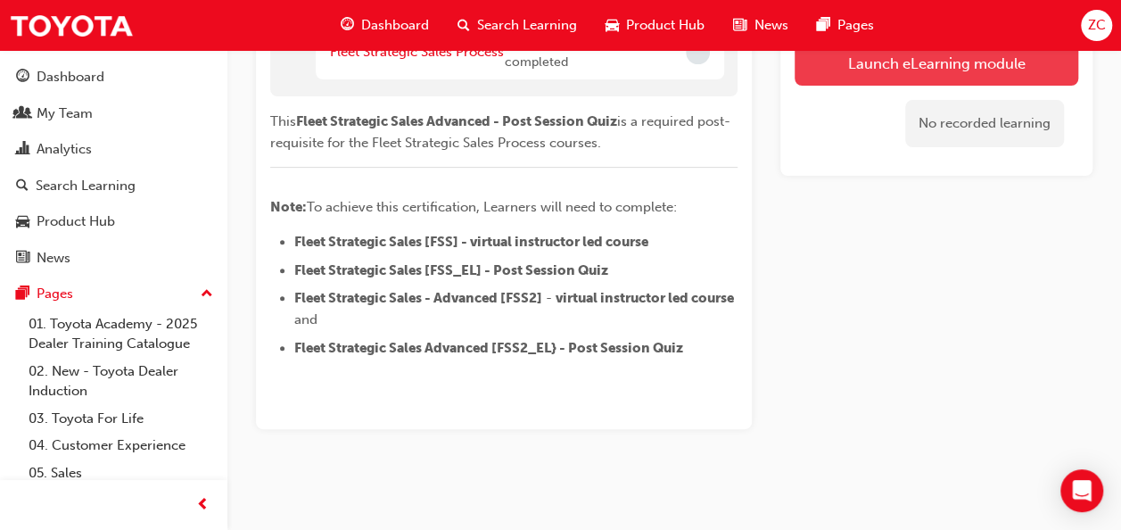
click at [844, 73] on button "Launch eLearning module" at bounding box center [937, 63] width 284 height 45
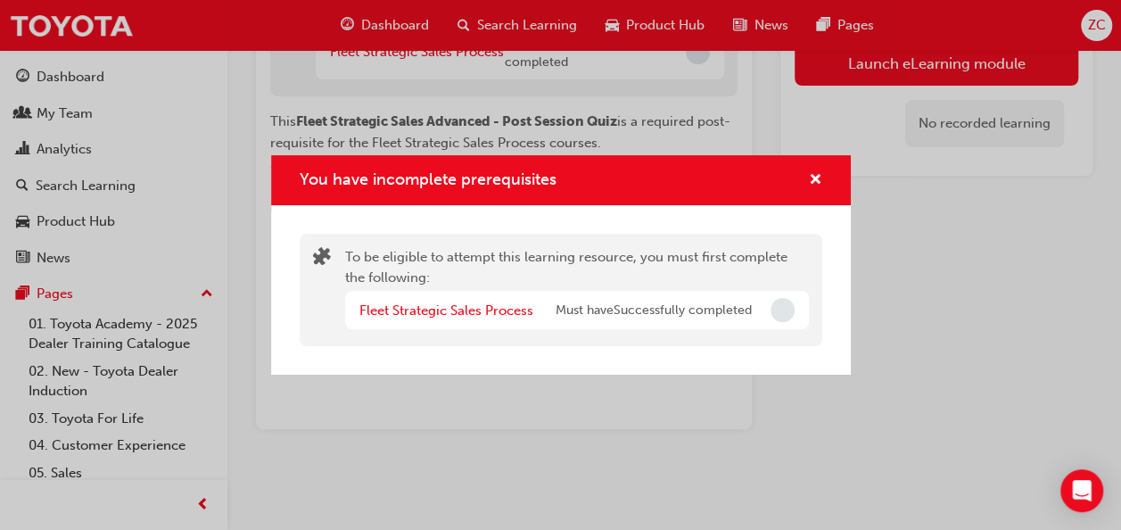
click at [806, 182] on div "You have incomplete prerequisites" at bounding box center [809, 181] width 28 height 22
click at [812, 175] on span "cross-icon" at bounding box center [815, 181] width 13 height 16
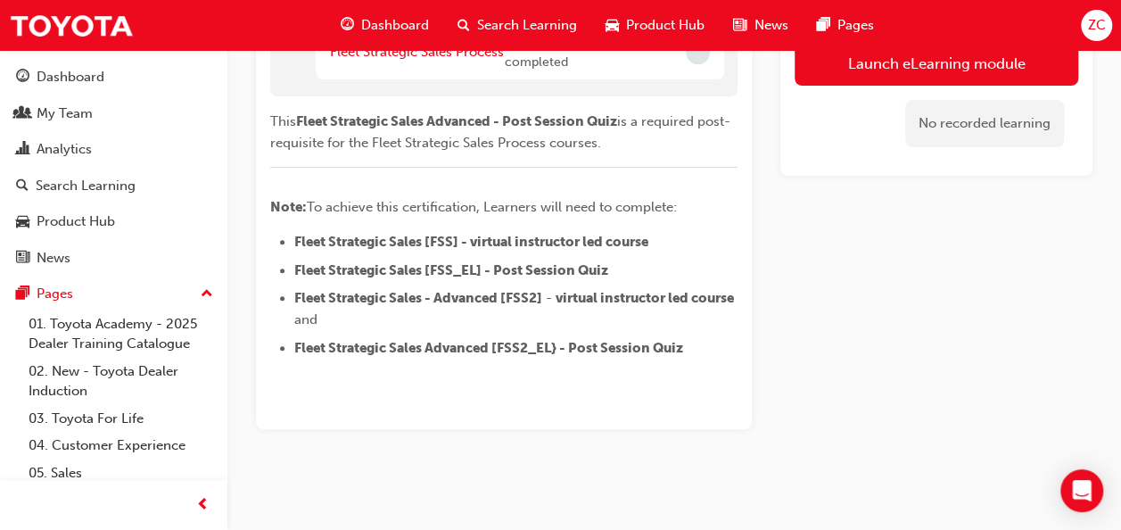
scroll to position [3513, 0]
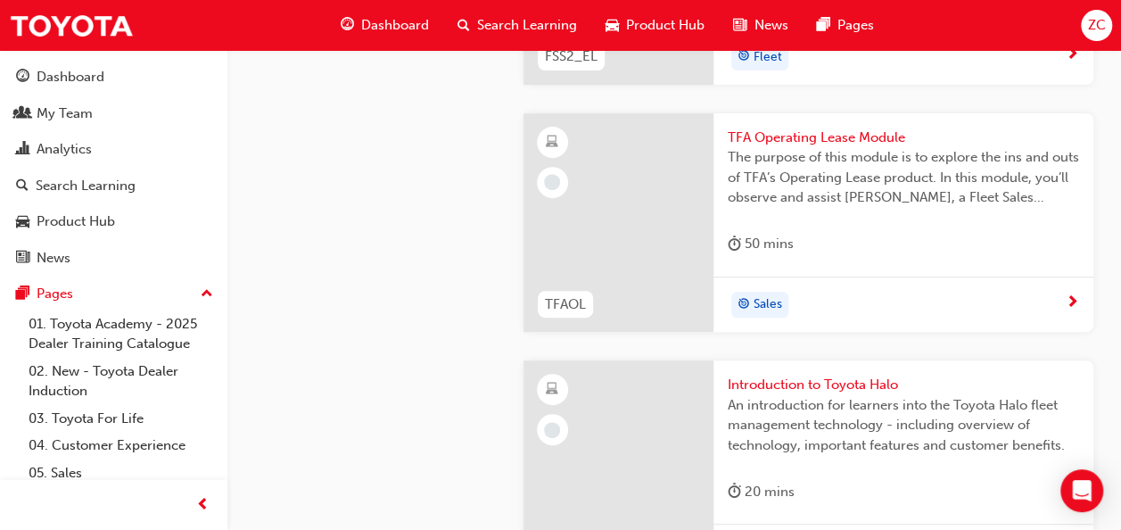
scroll to position [3634, 0]
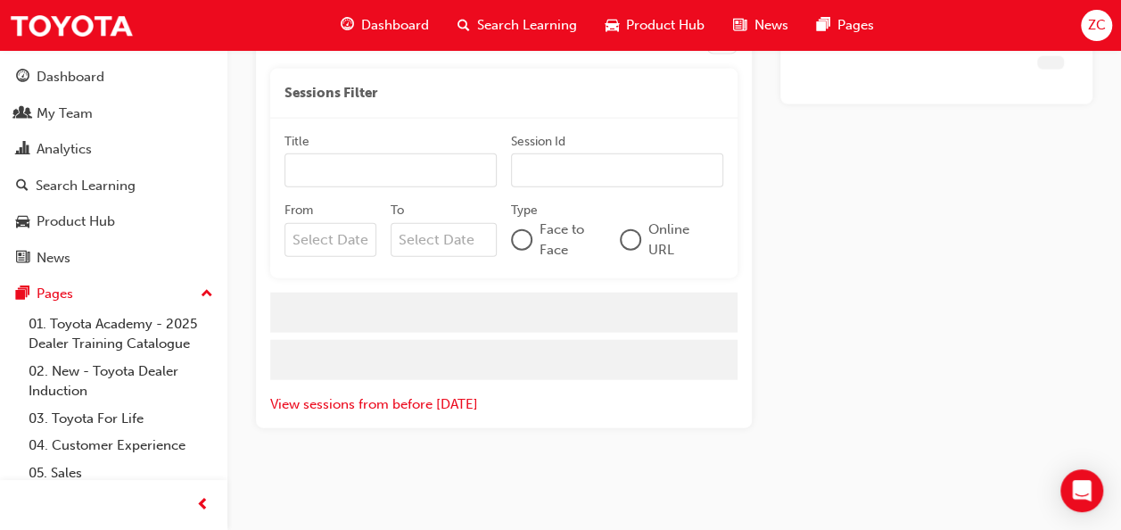
scroll to position [3422, 0]
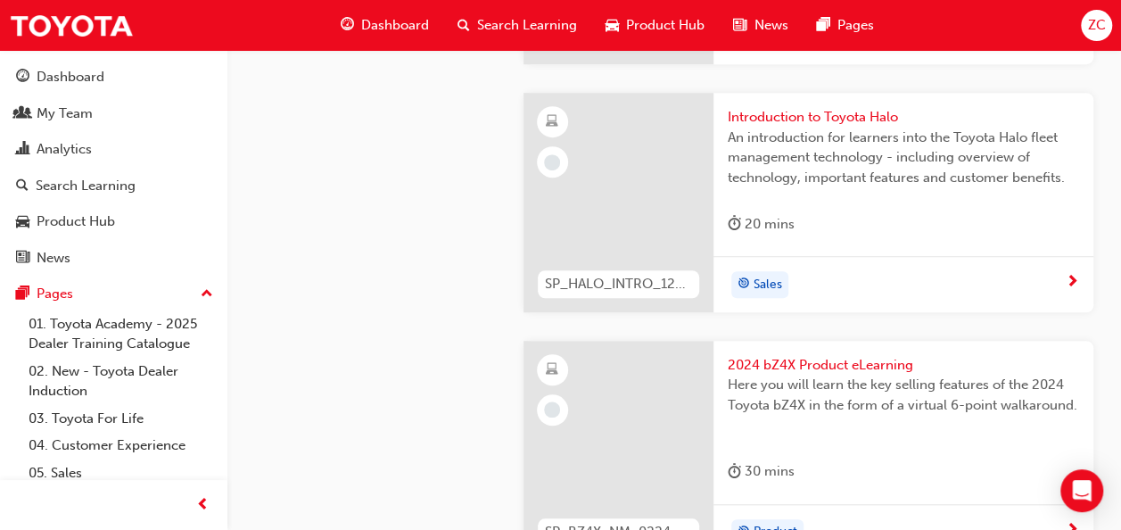
scroll to position [4167, 0]
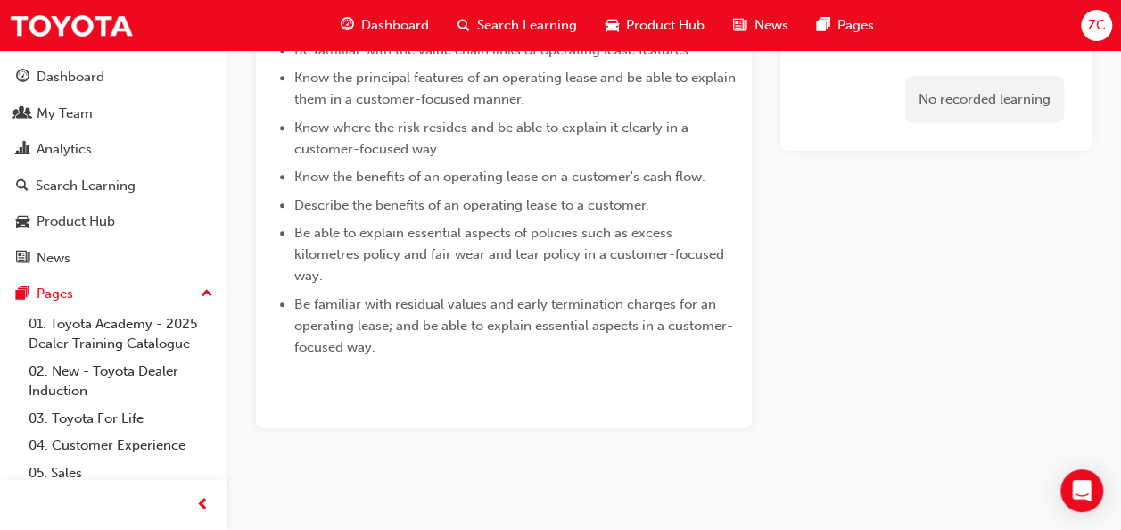
scroll to position [492, 0]
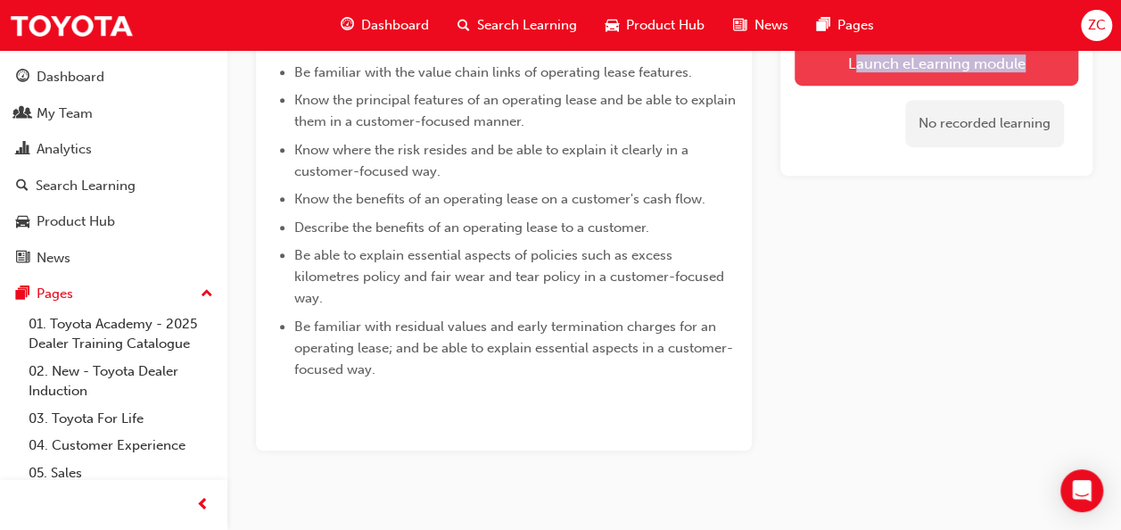
drag, startPoint x: 847, startPoint y: 224, endPoint x: 849, endPoint y: 74, distance: 149.9
click at [849, 74] on div "Launch eLearning module No recorded learning" at bounding box center [937, 59] width 312 height 782
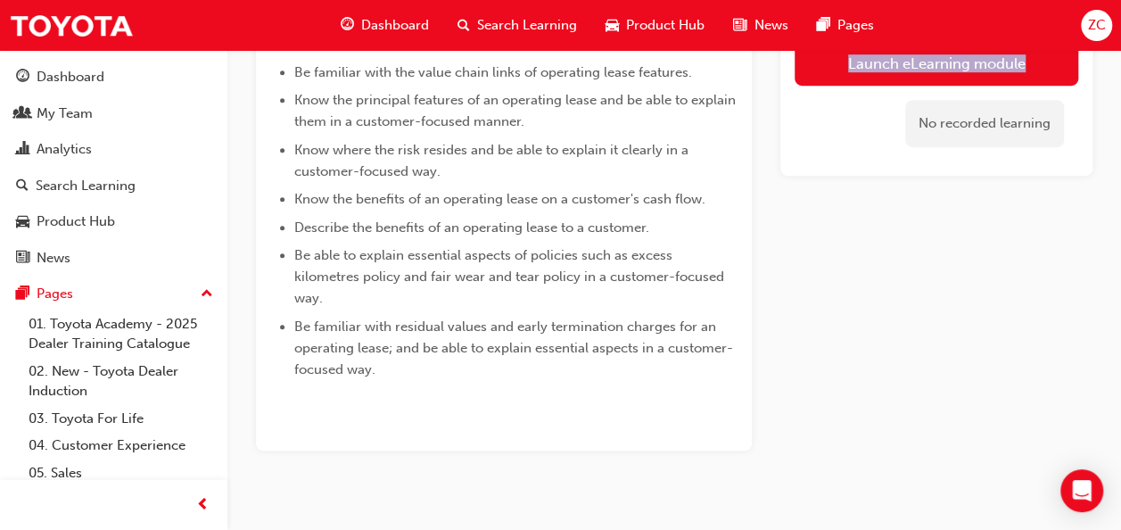
click at [847, 73] on link "Launch eLearning module" at bounding box center [937, 63] width 284 height 45
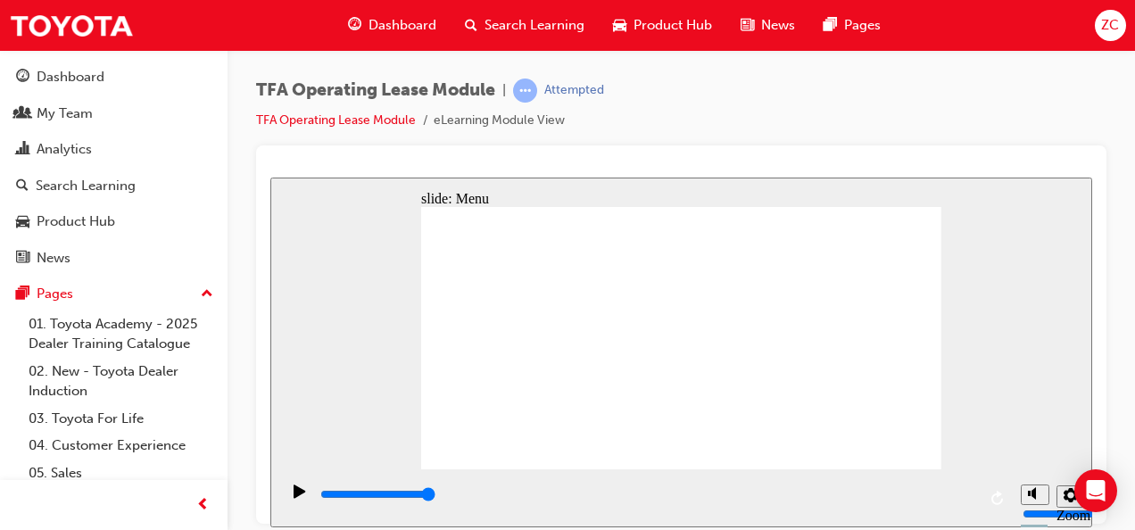
drag, startPoint x: 860, startPoint y: 275, endPoint x: 488, endPoint y: 418, distance: 398.5
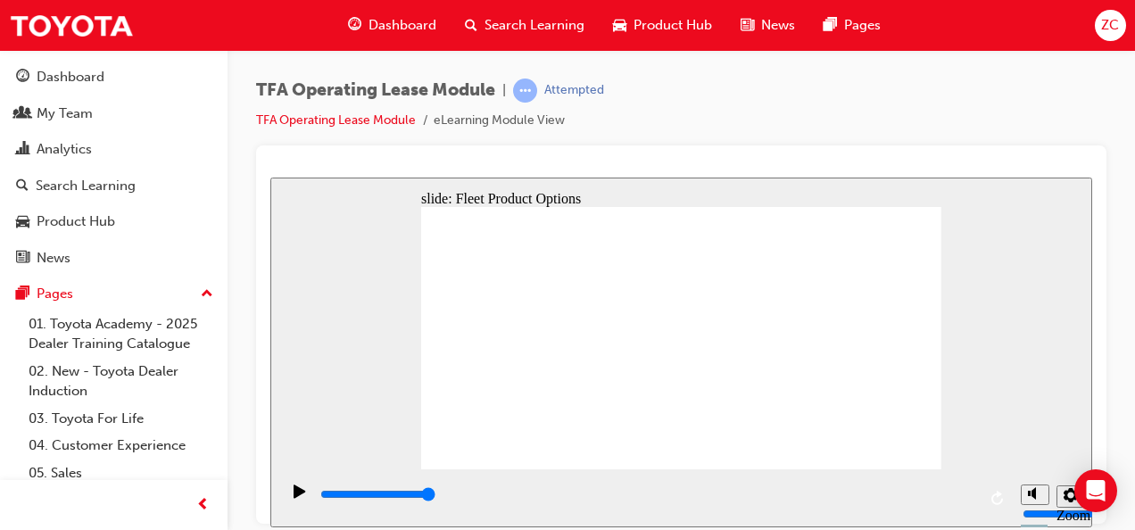
drag, startPoint x: 494, startPoint y: 335, endPoint x: 900, endPoint y: 310, distance: 406.7
drag, startPoint x: 529, startPoint y: 366, endPoint x: 725, endPoint y: 304, distance: 205.7
drag, startPoint x: 523, startPoint y: 412, endPoint x: 805, endPoint y: 322, distance: 296.0
drag, startPoint x: 593, startPoint y: 385, endPoint x: 903, endPoint y: 364, distance: 310.3
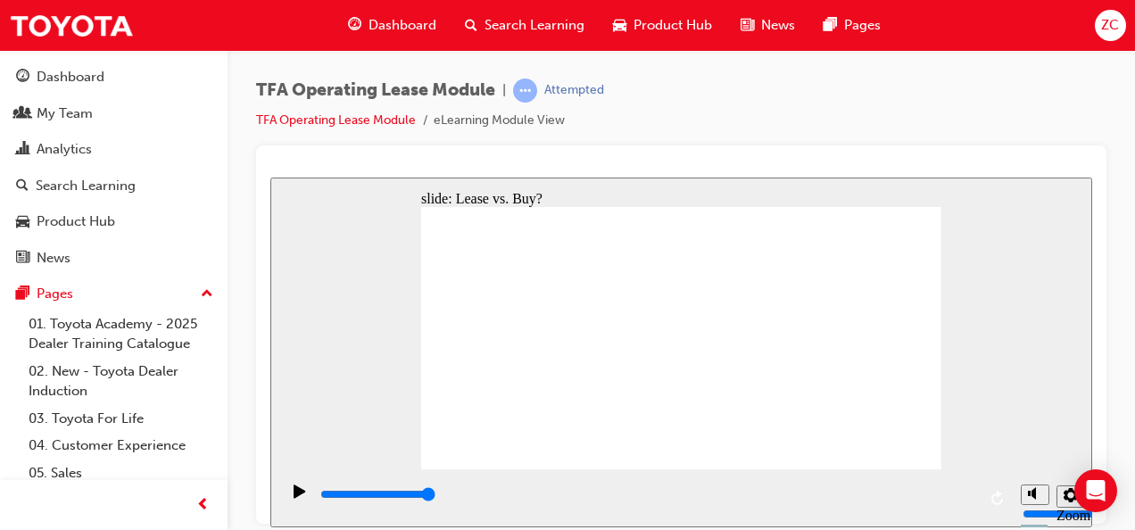
drag, startPoint x: 569, startPoint y: 423, endPoint x: 707, endPoint y: 352, distance: 155.2
drag, startPoint x: 587, startPoint y: 333, endPoint x: 758, endPoint y: 343, distance: 171.6
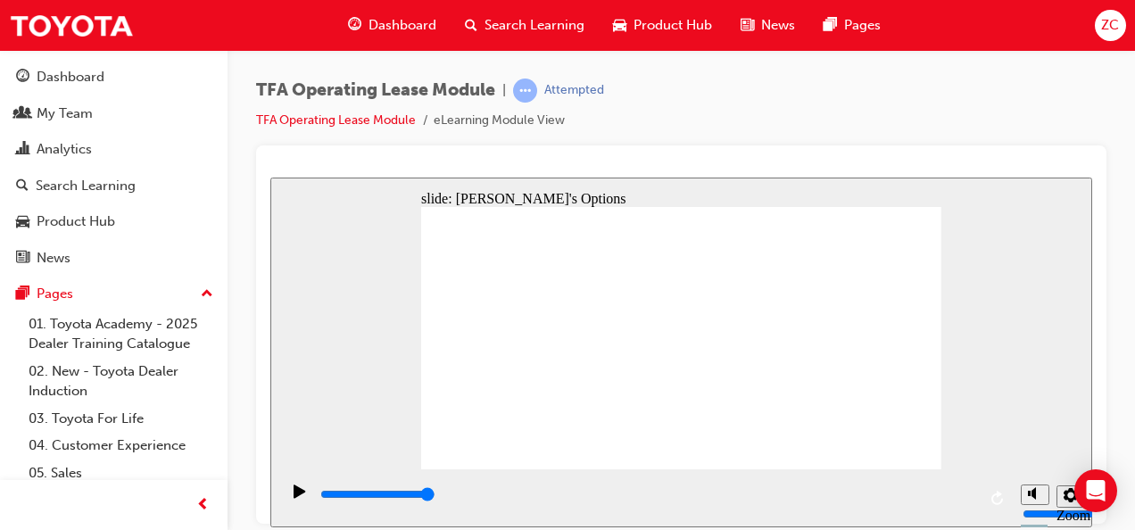
type input "4200"
radio input "false"
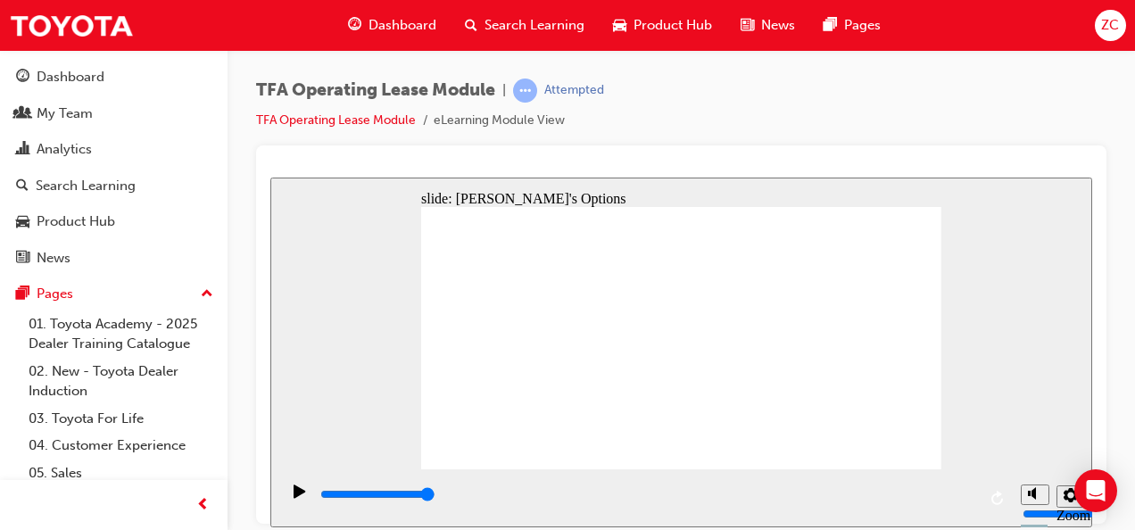
radio input "false"
radio input "true"
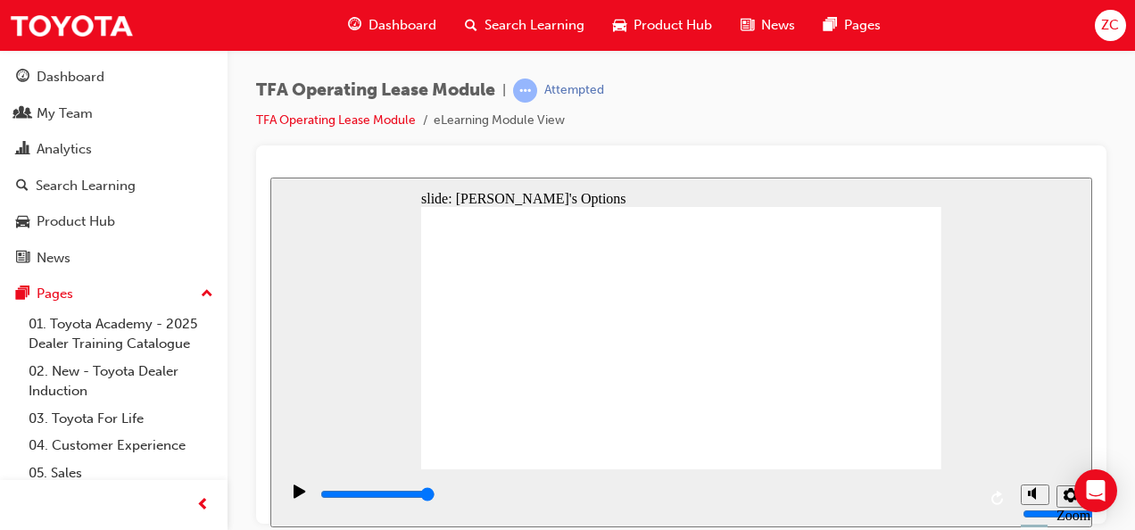
radio input "false"
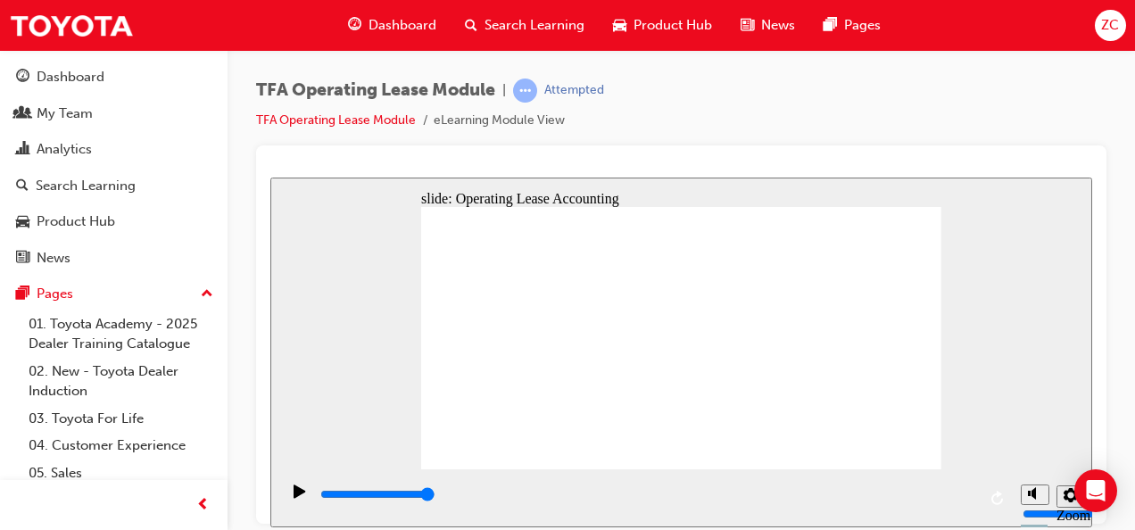
type input "4200"
checkbox input "true"
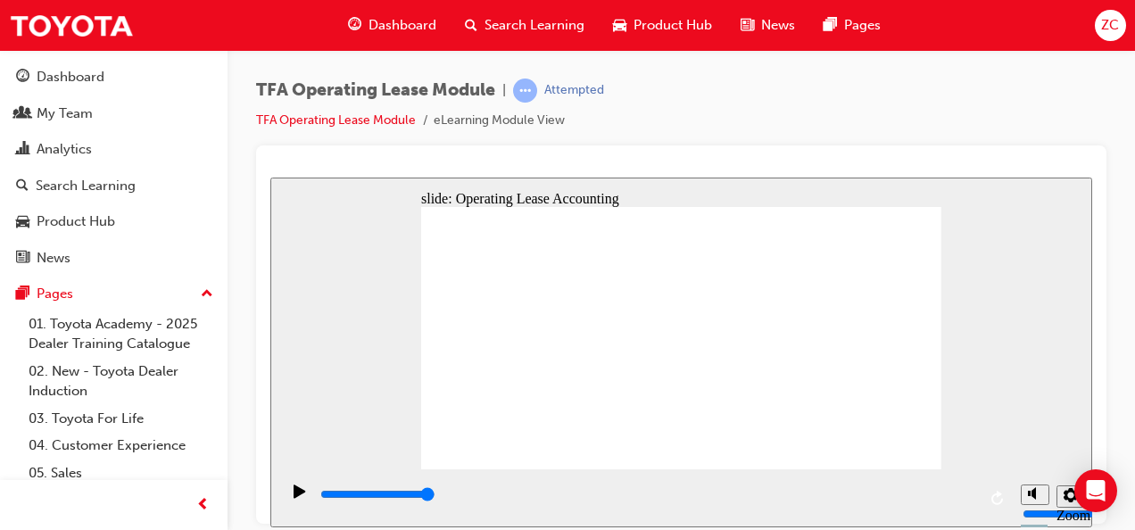
checkbox input "true"
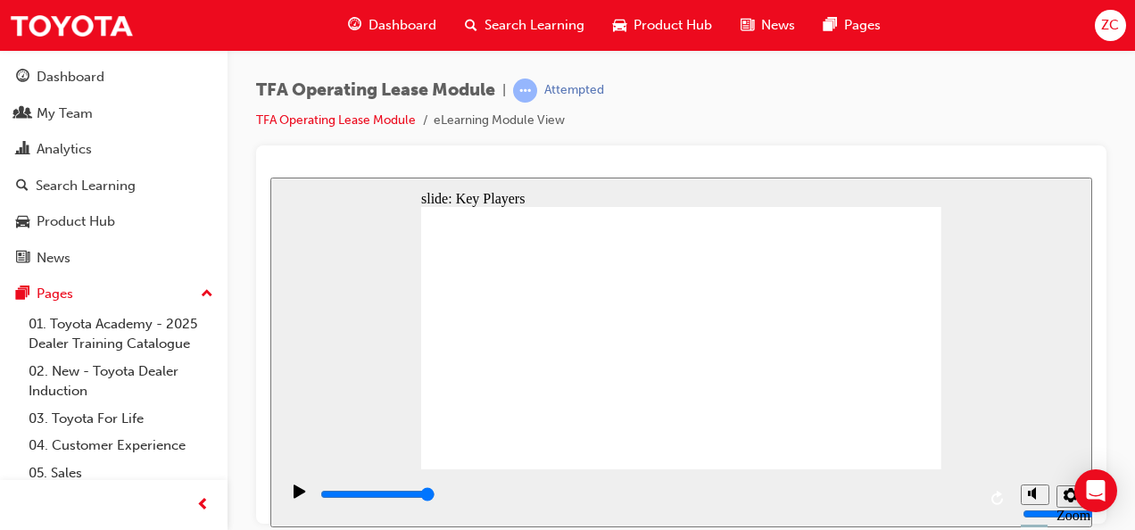
drag, startPoint x: 611, startPoint y: 337, endPoint x: 767, endPoint y: 318, distance: 157.2
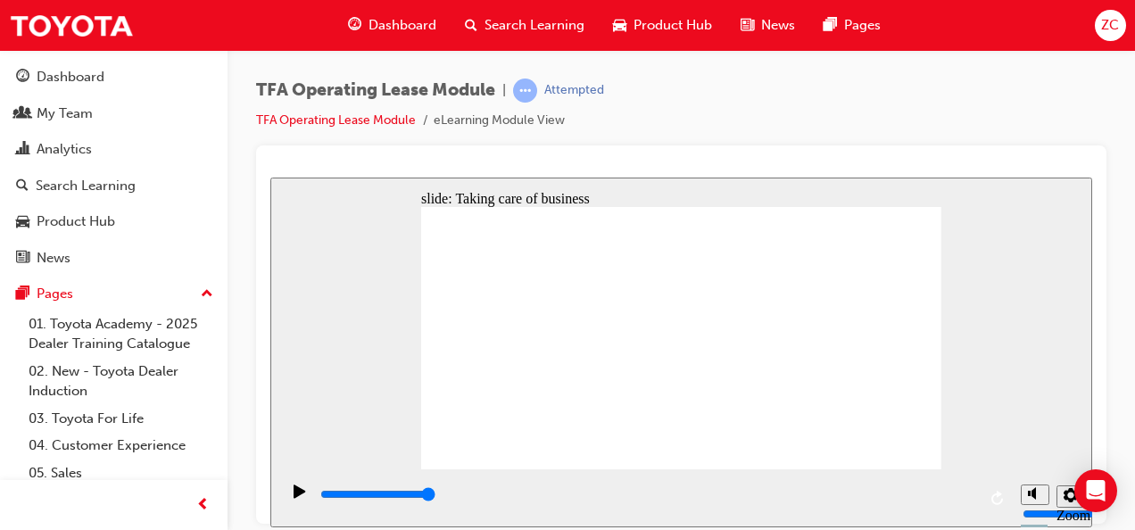
drag, startPoint x: 612, startPoint y: 379, endPoint x: 859, endPoint y: 347, distance: 249.2
drag, startPoint x: 623, startPoint y: 398, endPoint x: 769, endPoint y: 363, distance: 150.4
drag, startPoint x: 551, startPoint y: 387, endPoint x: 894, endPoint y: 376, distance: 342.8
drag, startPoint x: 512, startPoint y: 420, endPoint x: 747, endPoint y: 385, distance: 237.2
drag, startPoint x: 533, startPoint y: 376, endPoint x: 758, endPoint y: 412, distance: 227.8
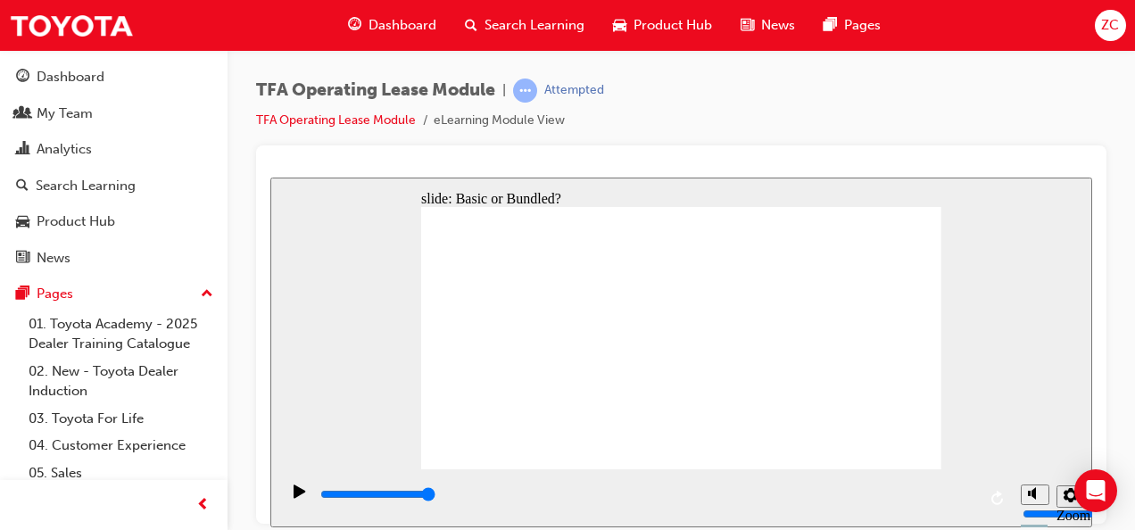
drag, startPoint x: 626, startPoint y: 361, endPoint x: 798, endPoint y: 322, distance: 175.7
drag, startPoint x: 641, startPoint y: 335, endPoint x: 794, endPoint y: 331, distance: 153.5
drag, startPoint x: 633, startPoint y: 400, endPoint x: 783, endPoint y: 367, distance: 153.5
drag, startPoint x: 523, startPoint y: 394, endPoint x: 923, endPoint y: 336, distance: 404.7
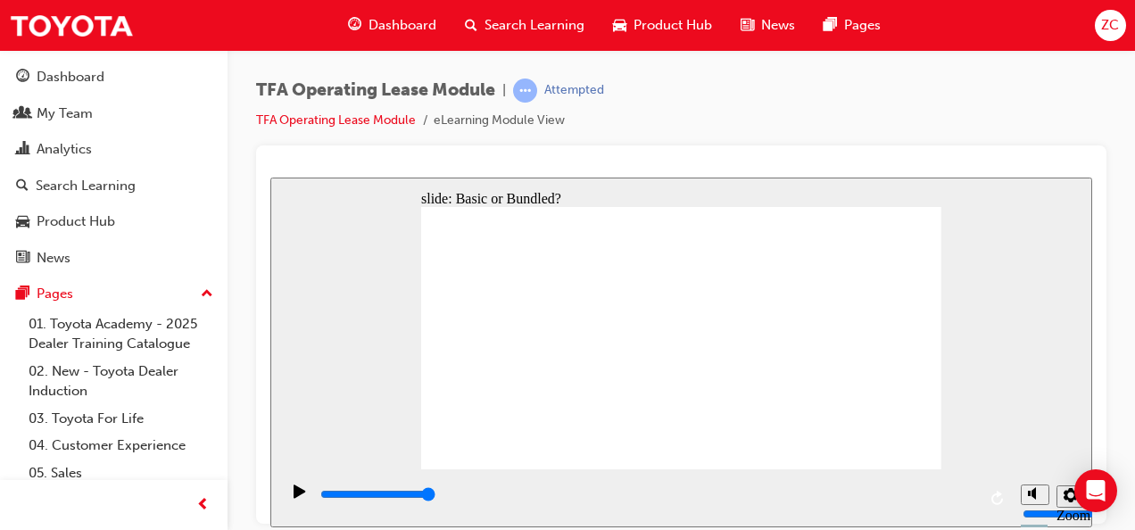
drag, startPoint x: 533, startPoint y: 335, endPoint x: 797, endPoint y: 371, distance: 265.7
drag, startPoint x: 526, startPoint y: 371, endPoint x: 930, endPoint y: 361, distance: 403.4
drag, startPoint x: 537, startPoint y: 427, endPoint x: 919, endPoint y: 343, distance: 390.9
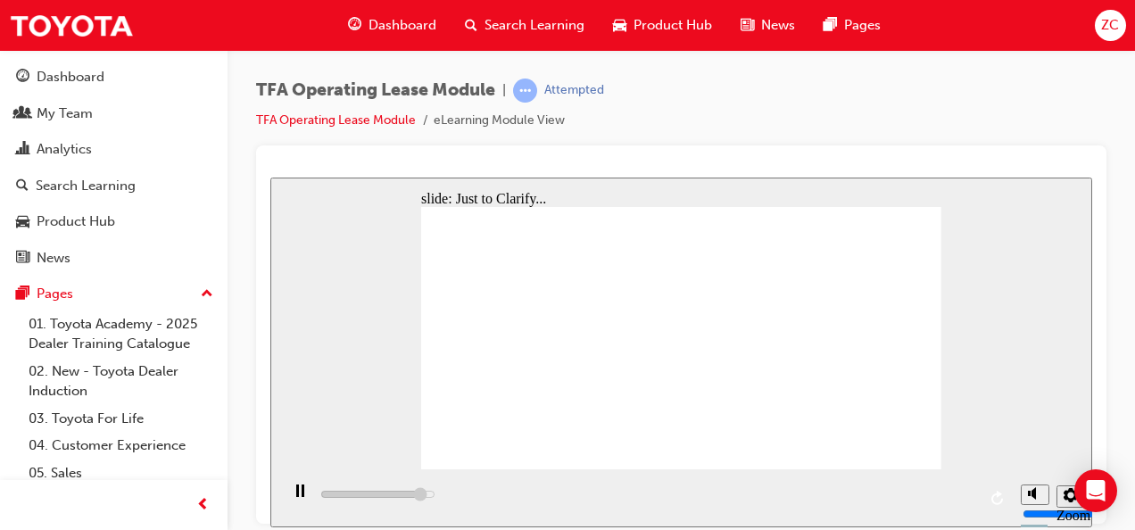
type input "3900"
checkbox input "true"
type input "4200"
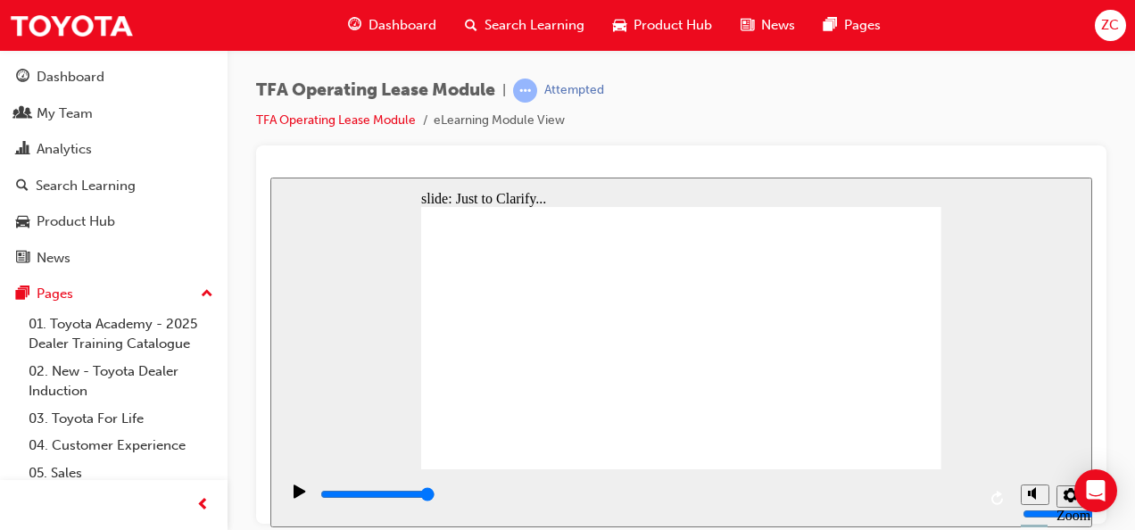
checkbox input "true"
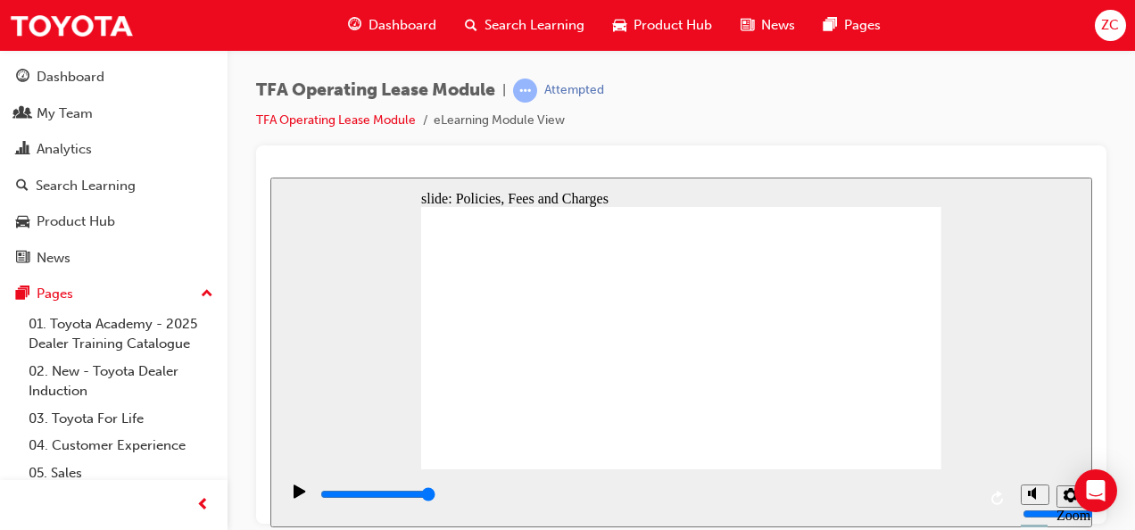
type input "4100"
checkbox input "true"
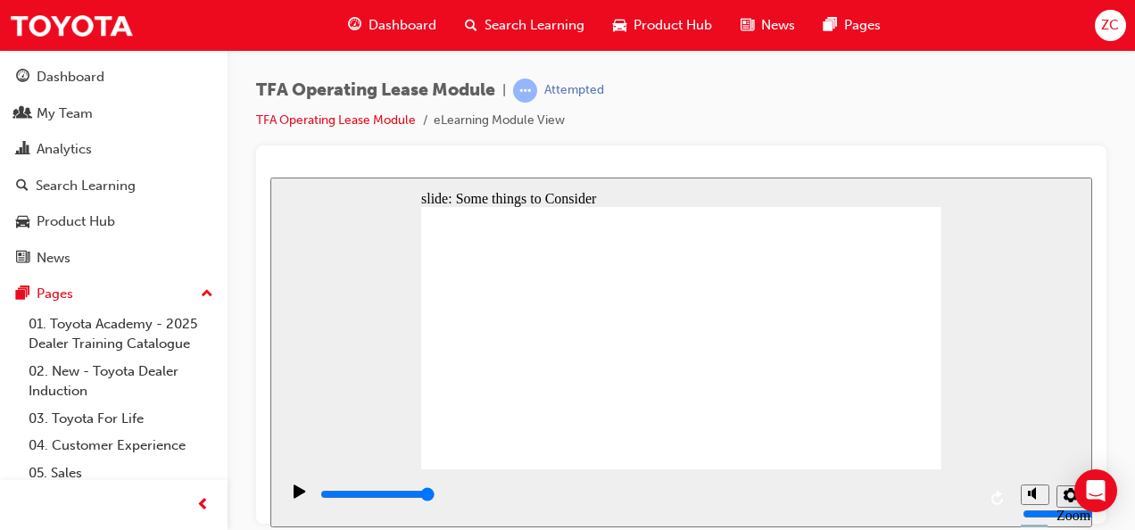
type input "4200"
checkbox input "true"
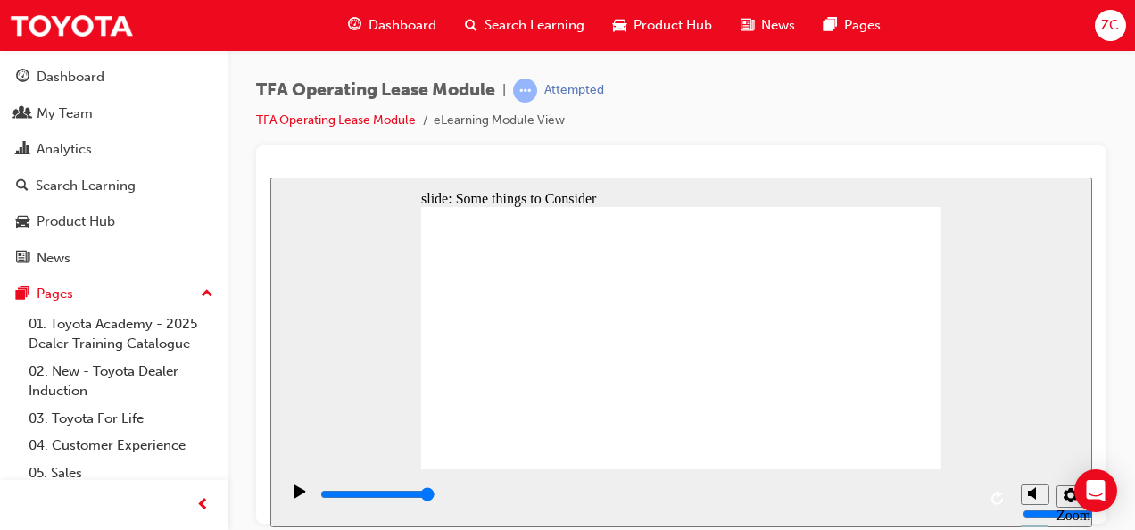
checkbox input "true"
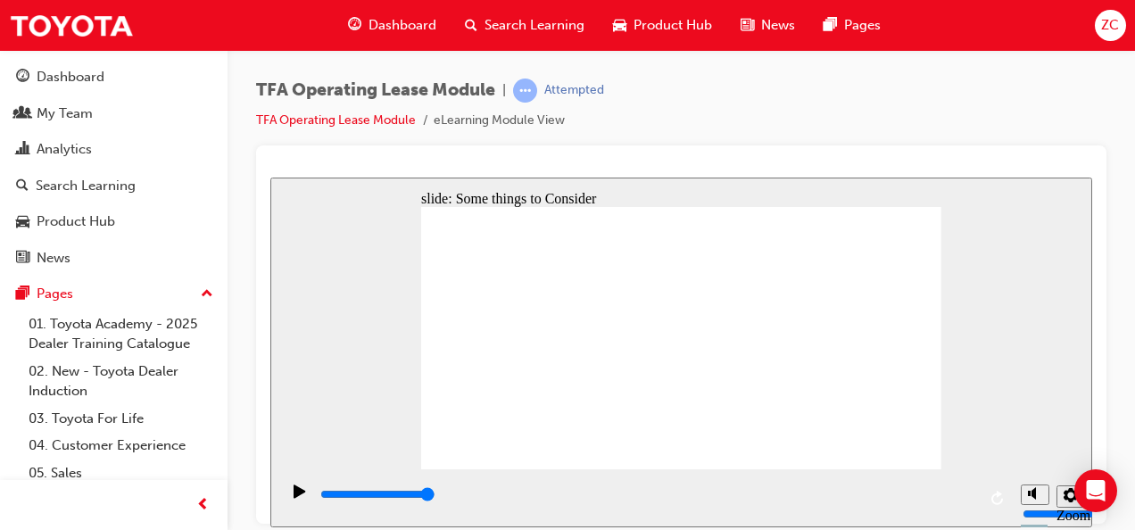
checkbox input "false"
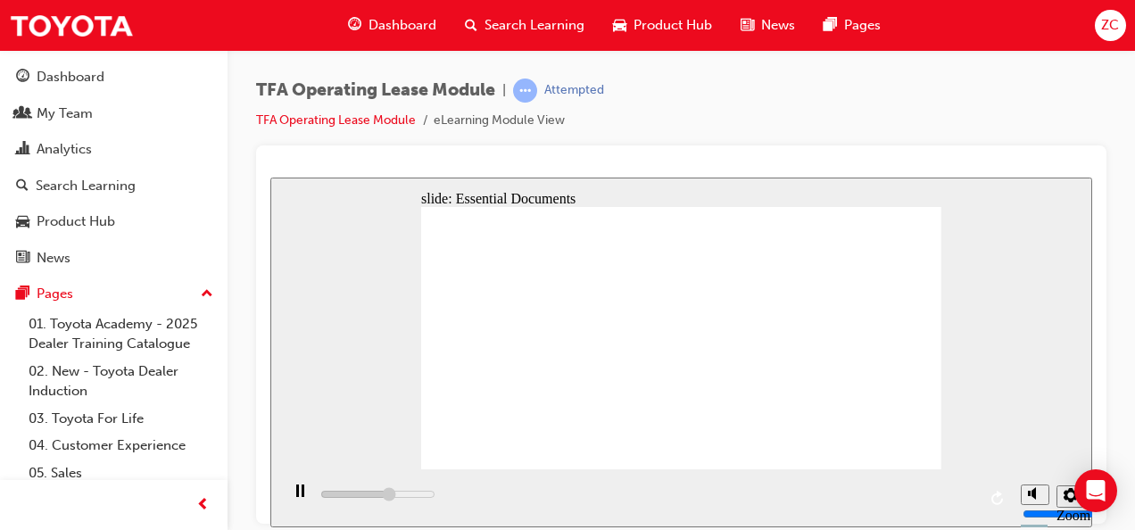
type input "4200"
checkbox input "false"
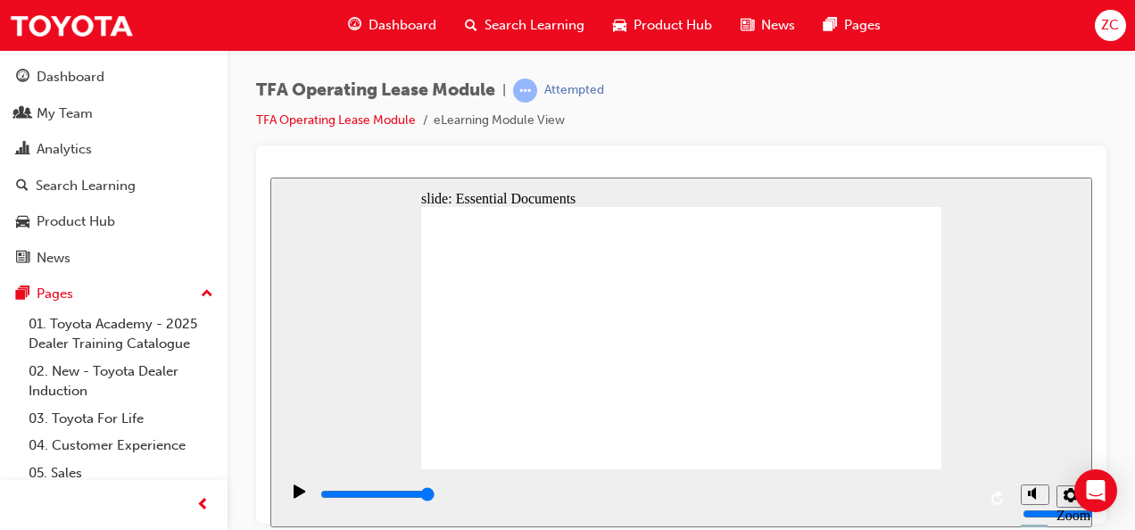
checkbox input "true"
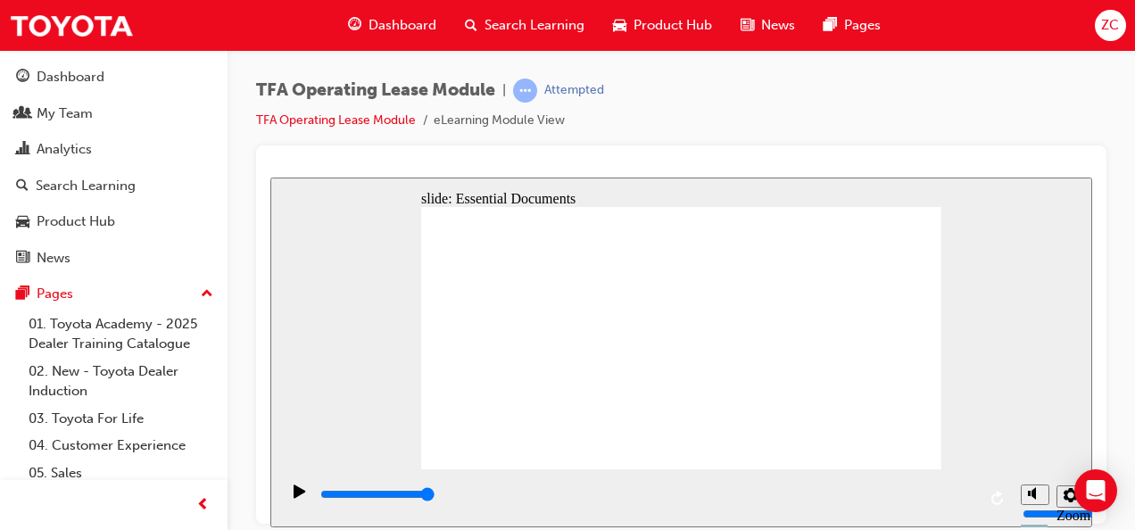
checkbox input "false"
checkbox input "true"
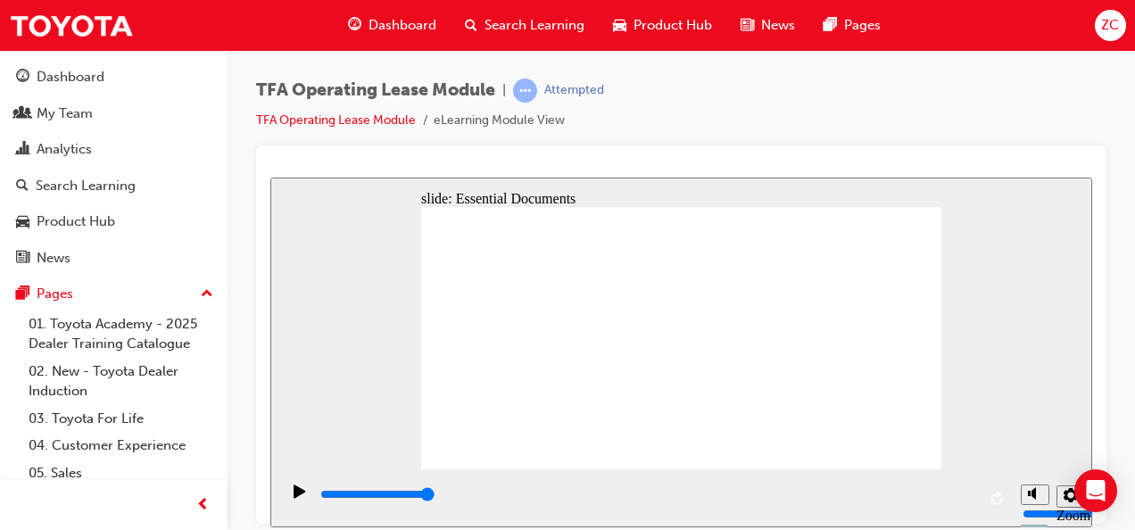
checkbox input "true"
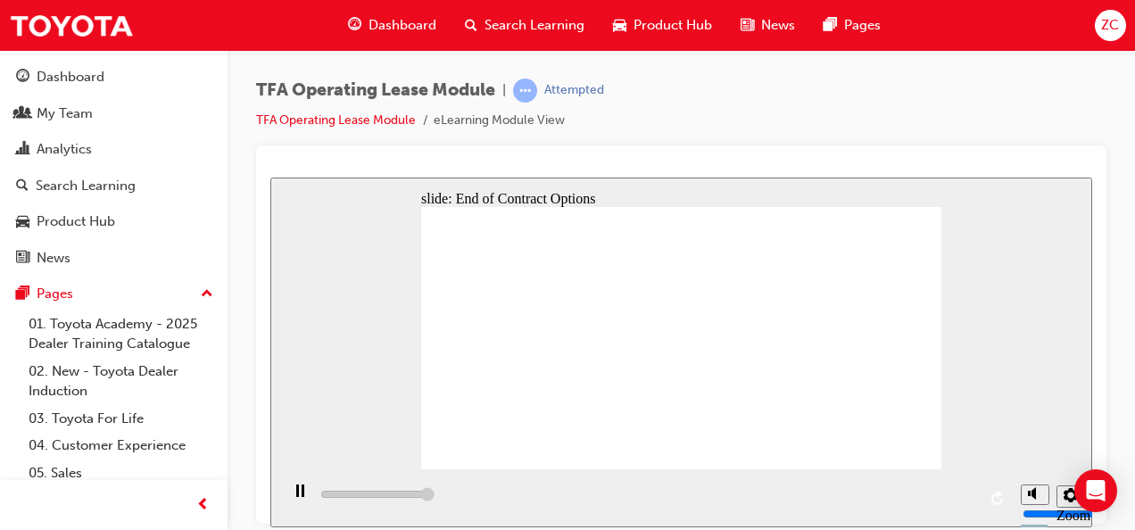
type input "14900"
